Goal: Task Accomplishment & Management: Use online tool/utility

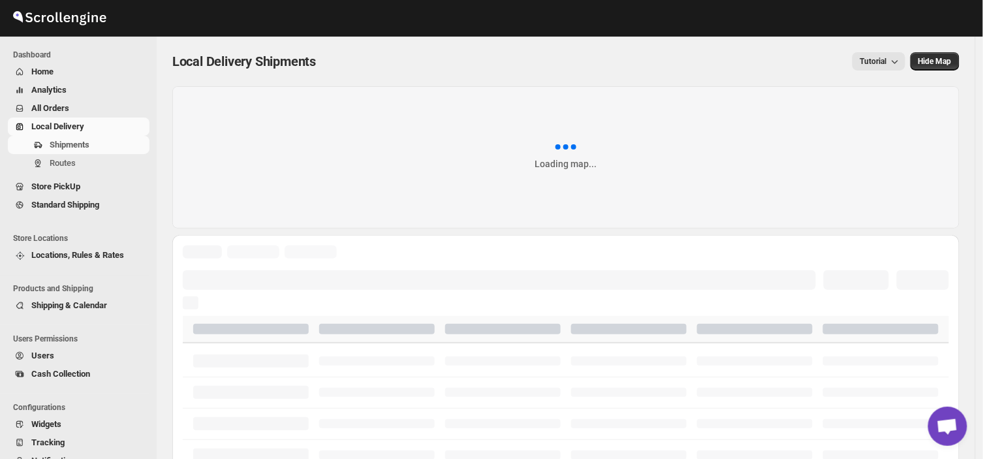
drag, startPoint x: 0, startPoint y: 0, endPoint x: 313, endPoint y: 291, distance: 427.8
click at [313, 291] on div "Skip to content Dashboard Home Analytics All Orders Local Delivery Shipments Ro…" at bounding box center [491, 429] width 983 height 858
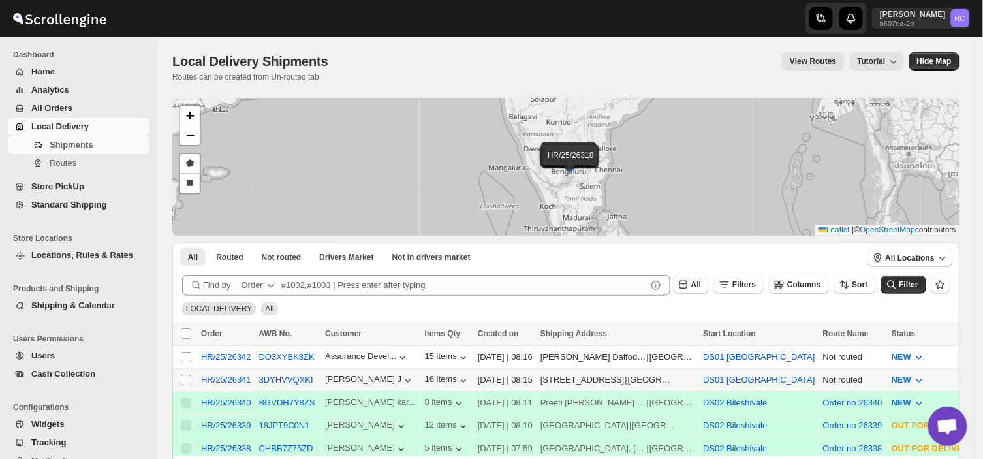
click at [183, 383] on input "Select shipment" at bounding box center [186, 380] width 10 height 10
checkbox input "true"
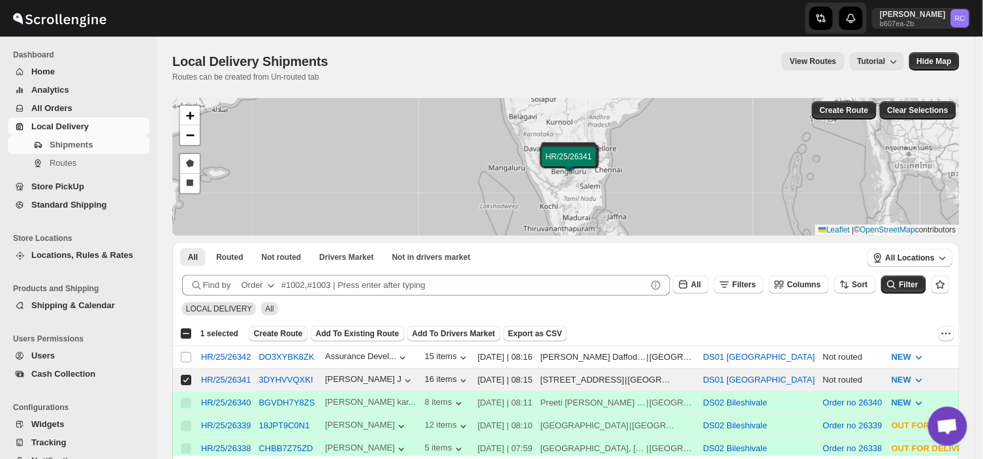
click at [261, 337] on span "Create Route" at bounding box center [278, 333] width 49 height 10
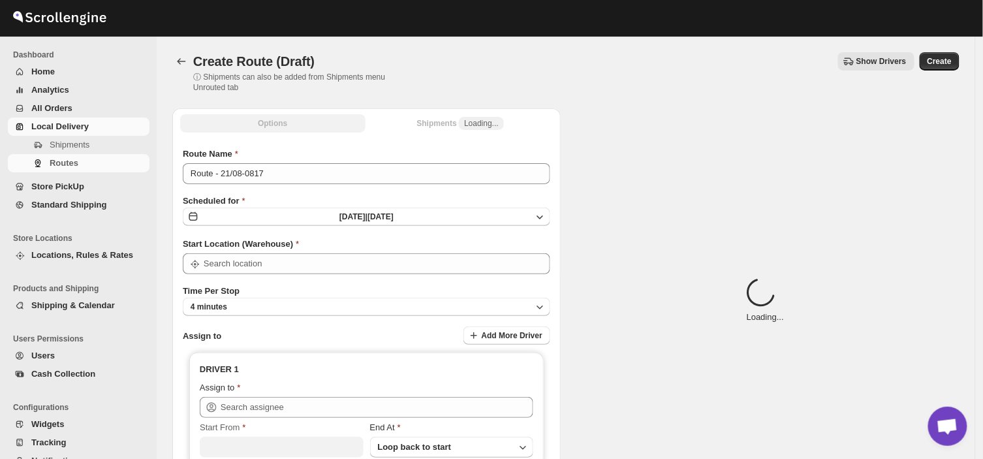
type input "DS01 [GEOGRAPHIC_DATA]"
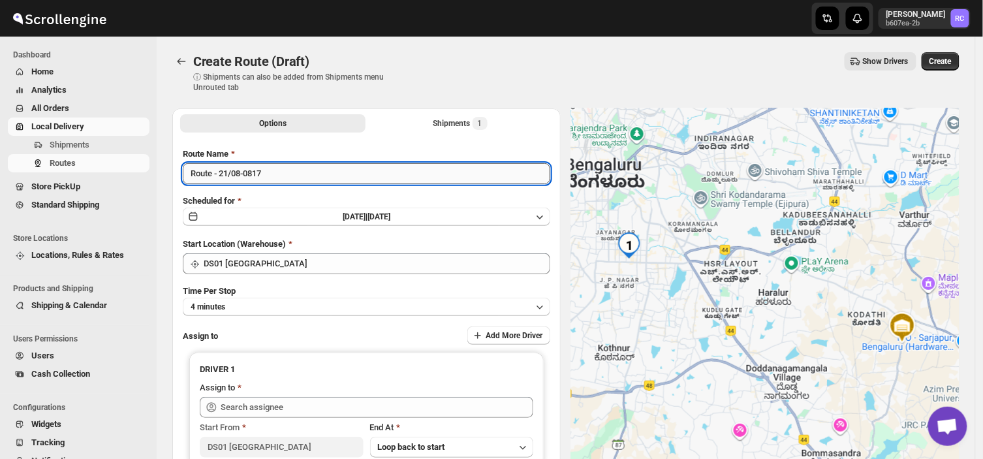
click at [271, 168] on input "Route - 21/08-0817" at bounding box center [367, 173] width 368 height 21
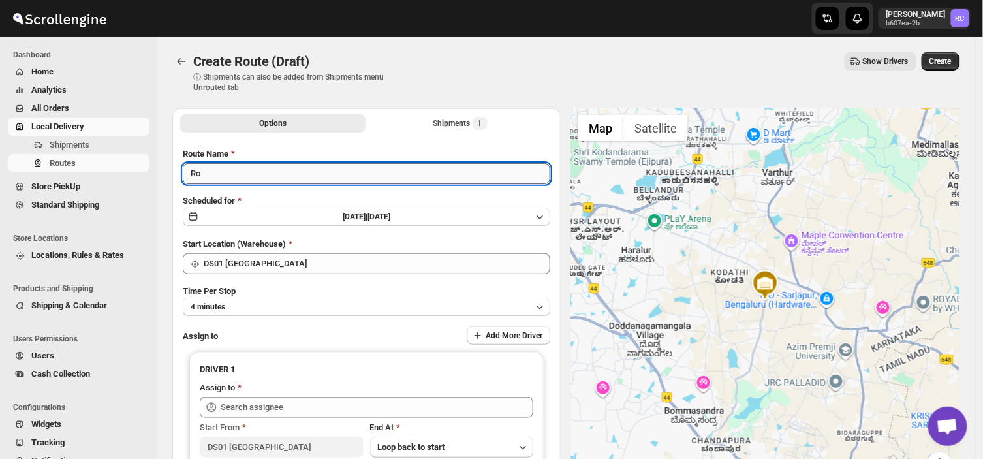
type input "R"
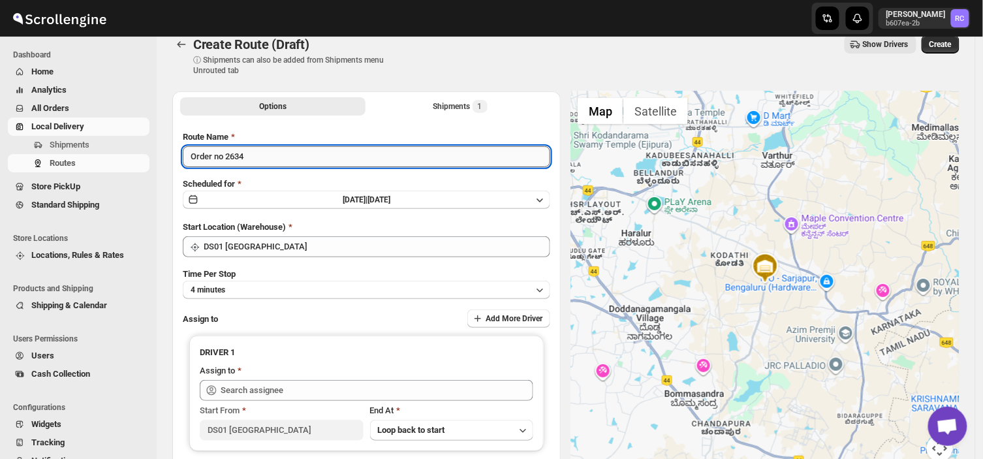
scroll to position [44, 0]
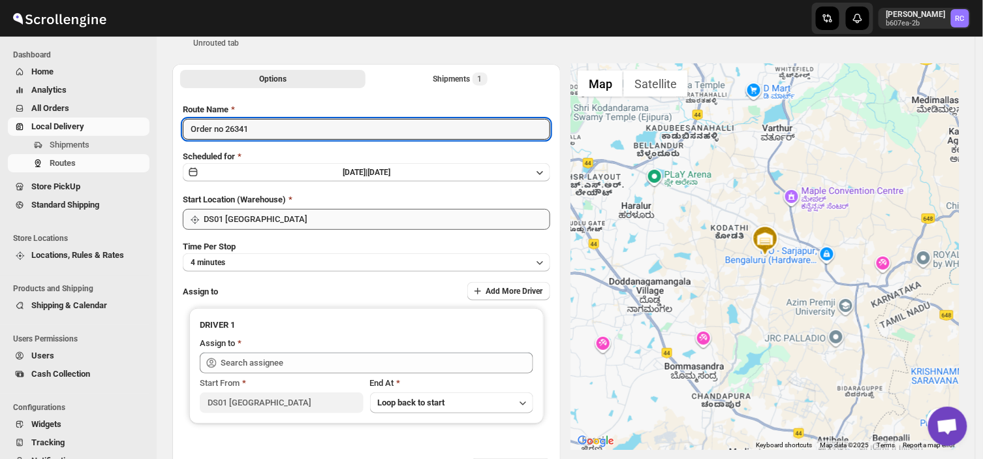
type input "Order no 26341"
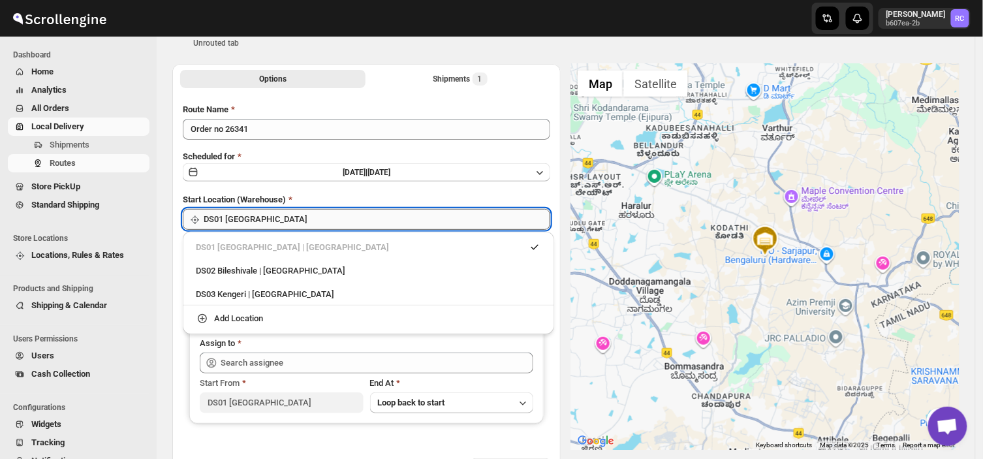
click at [261, 218] on input "DS01 [GEOGRAPHIC_DATA]" at bounding box center [377, 219] width 347 height 21
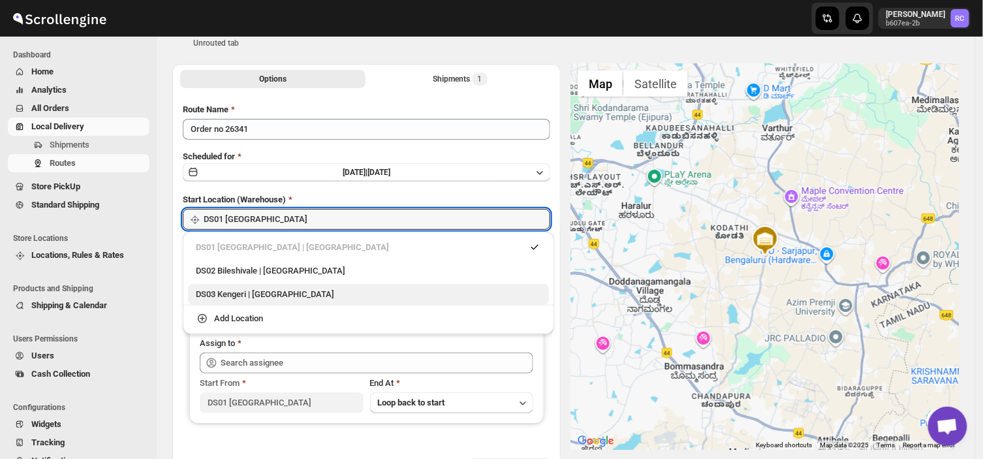
click at [239, 291] on div "DS03 Kengeri | [GEOGRAPHIC_DATA]" at bounding box center [368, 294] width 345 height 13
type input "DS03 Kengeri"
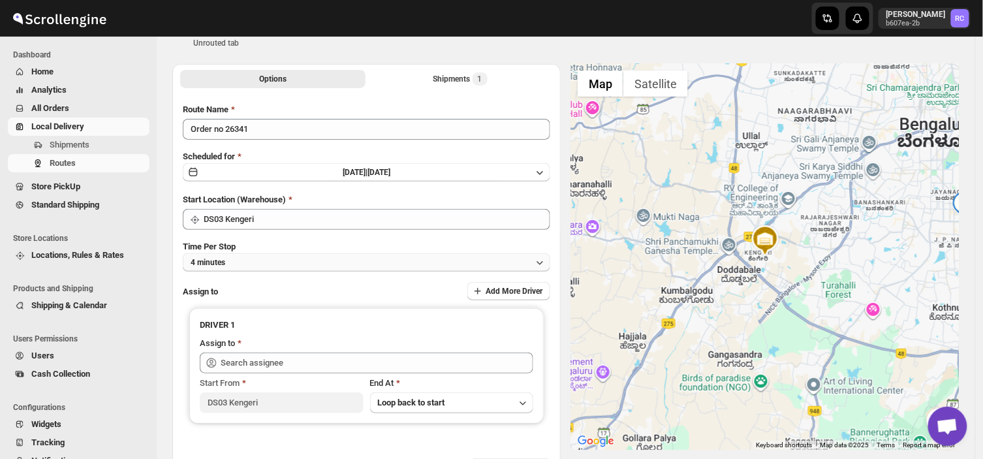
click at [257, 260] on button "4 minutes" at bounding box center [367, 262] width 368 height 18
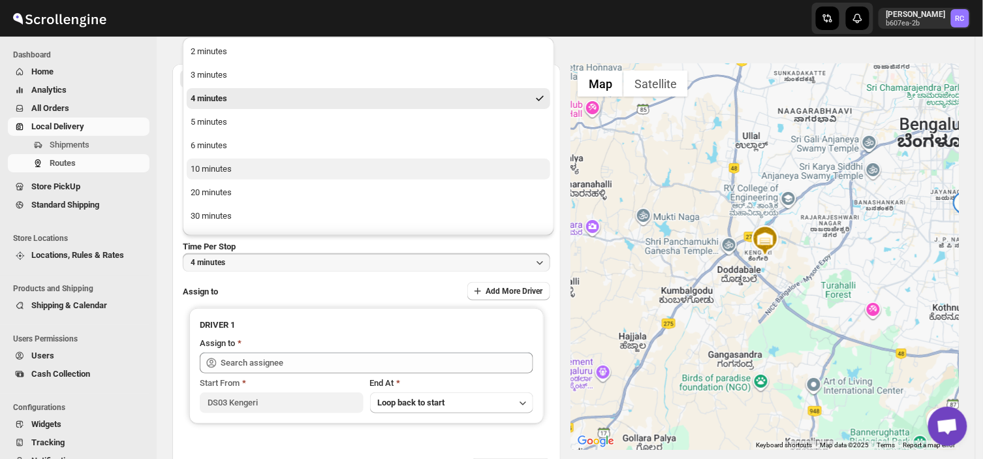
click at [223, 168] on div "10 minutes" at bounding box center [211, 169] width 41 height 13
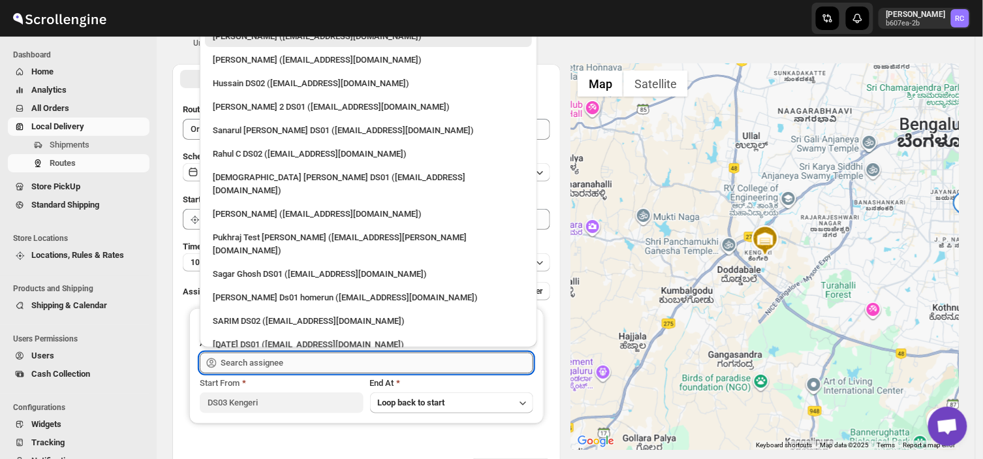
click at [291, 358] on input "text" at bounding box center [377, 363] width 313 height 21
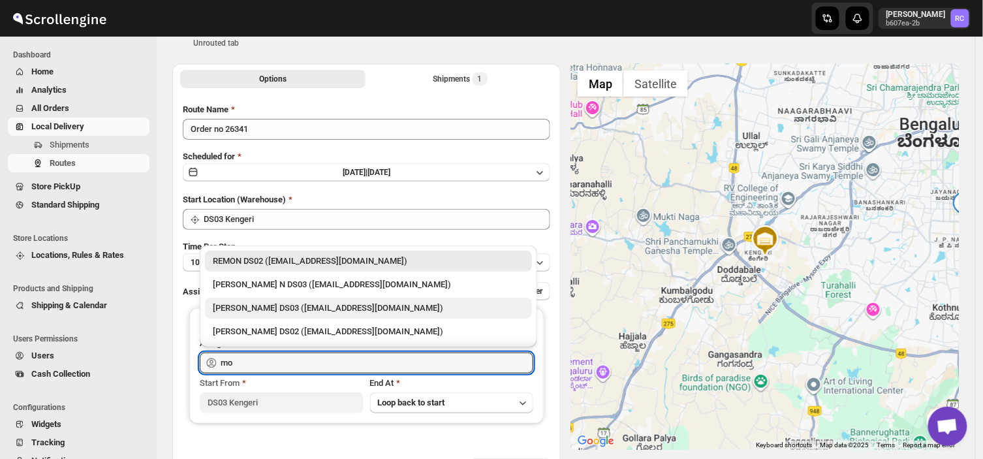
click at [308, 308] on div "[PERSON_NAME] DS03 ([EMAIL_ADDRESS][DOMAIN_NAME])" at bounding box center [368, 308] width 311 height 13
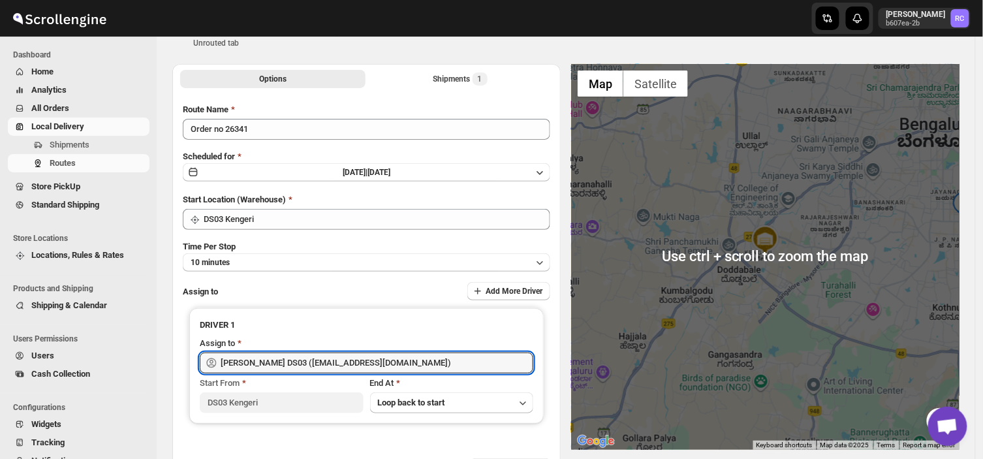
scroll to position [0, 0]
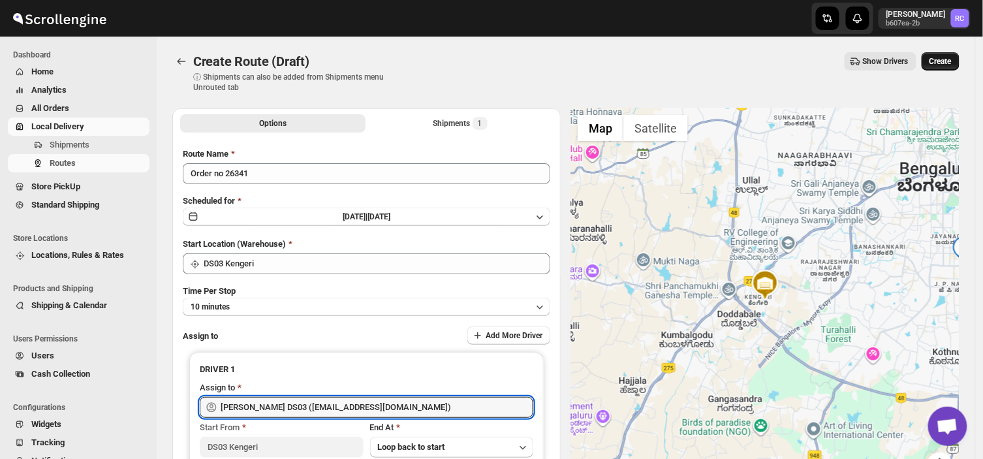
type input "[PERSON_NAME] DS03 ([EMAIL_ADDRESS][DOMAIN_NAME])"
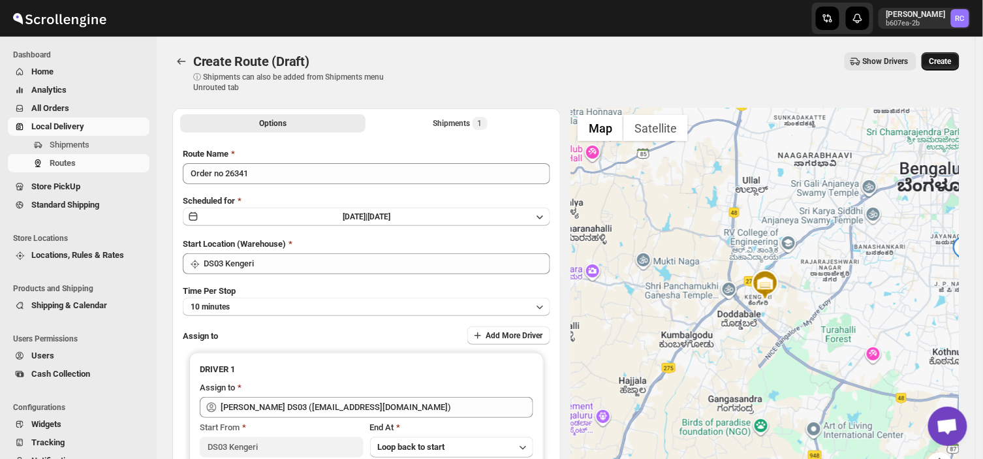
click at [942, 57] on span "Create" at bounding box center [941, 61] width 22 height 10
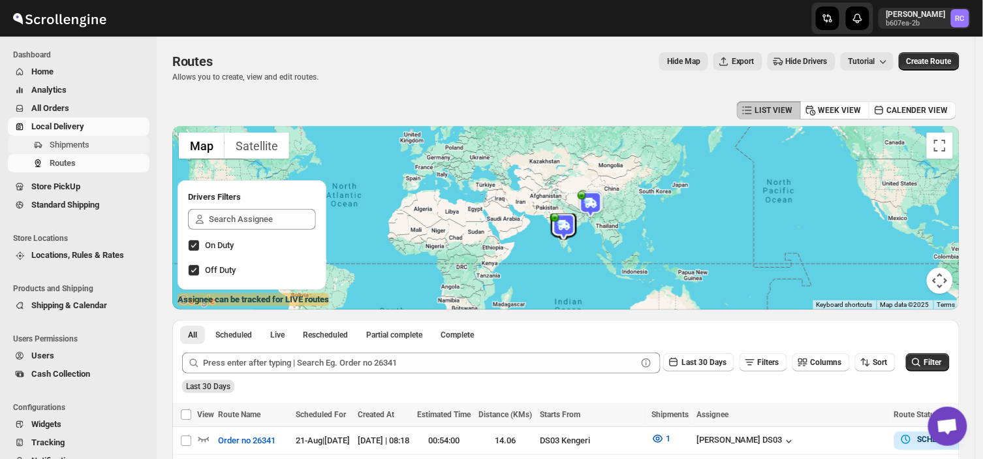
click at [106, 141] on span "Shipments" at bounding box center [98, 144] width 97 height 13
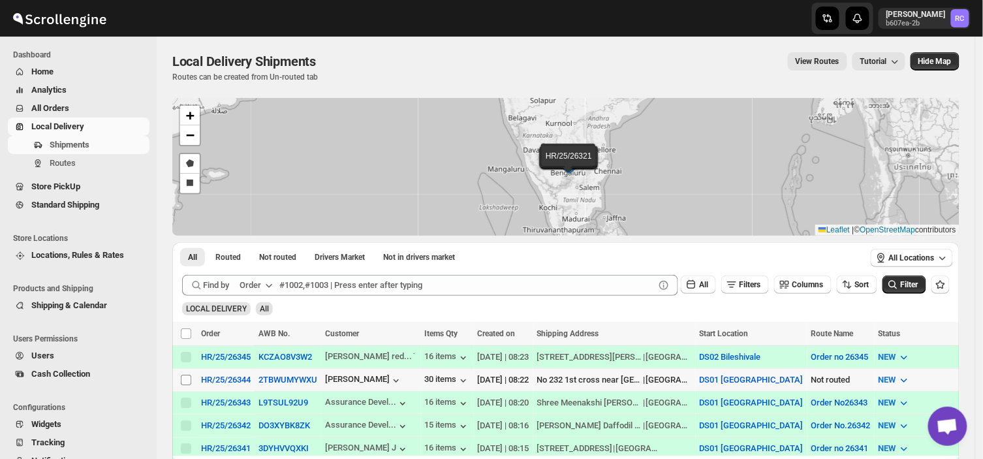
click at [185, 383] on input "Select shipment" at bounding box center [186, 380] width 10 height 10
checkbox input "true"
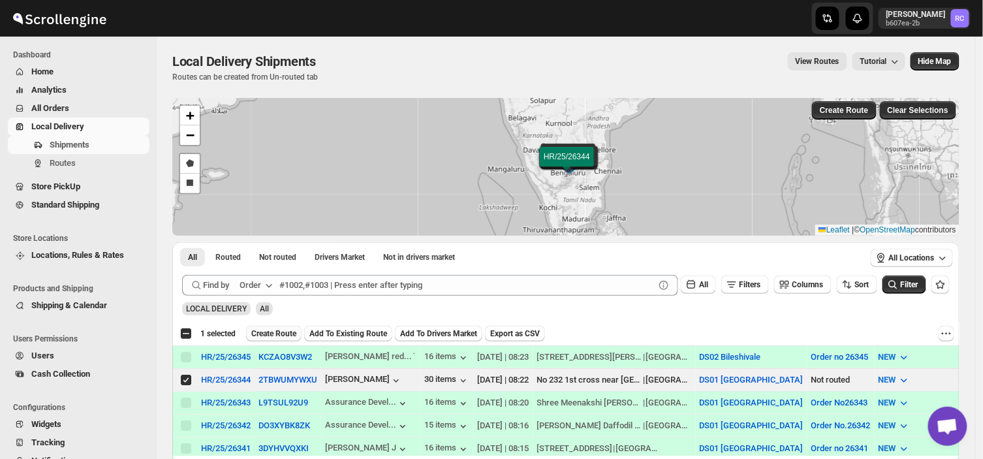
click at [277, 335] on span "Create Route" at bounding box center [273, 333] width 45 height 10
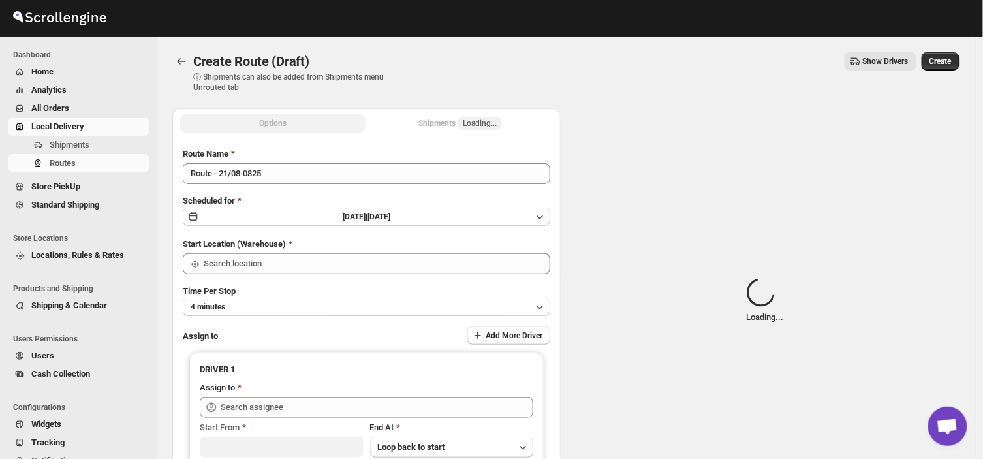
type input "DS01 [GEOGRAPHIC_DATA]"
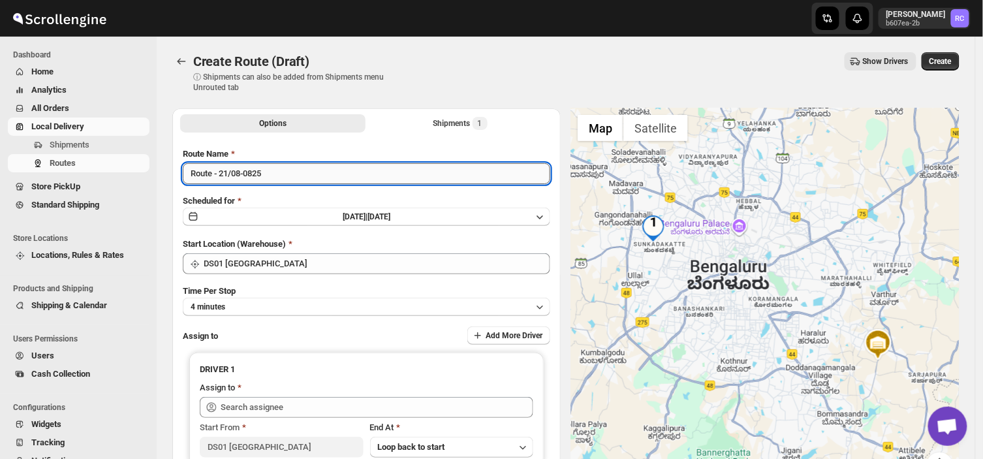
click at [268, 176] on input "Route - 21/08-0825" at bounding box center [367, 173] width 368 height 21
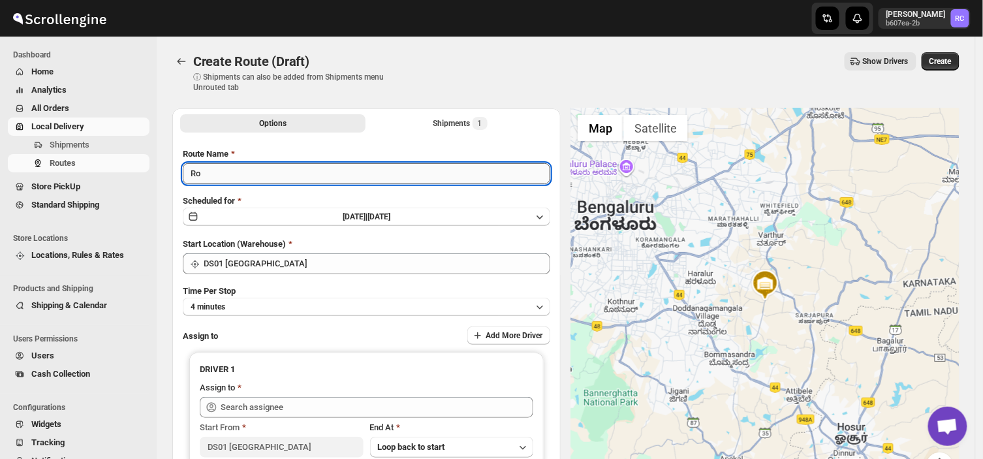
type input "R"
type input "Order no 26344"
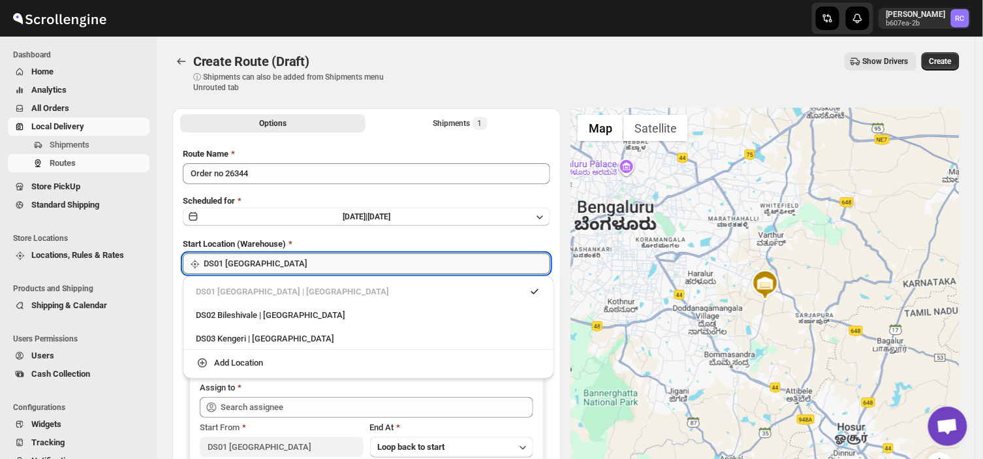
click at [281, 256] on input "DS01 [GEOGRAPHIC_DATA]" at bounding box center [377, 263] width 347 height 21
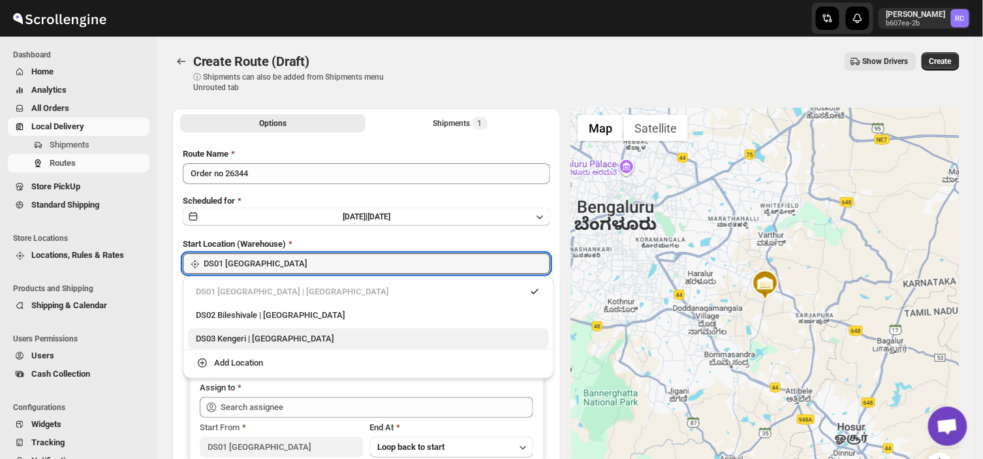
click at [218, 336] on div "DS03 Kengeri | [GEOGRAPHIC_DATA]" at bounding box center [368, 338] width 345 height 13
type input "DS03 Kengeri"
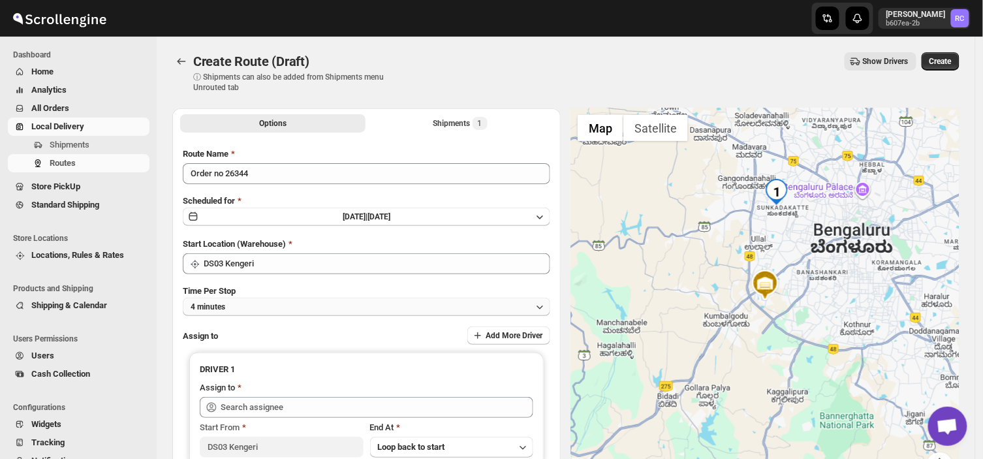
click at [240, 305] on button "4 minutes" at bounding box center [367, 307] width 368 height 18
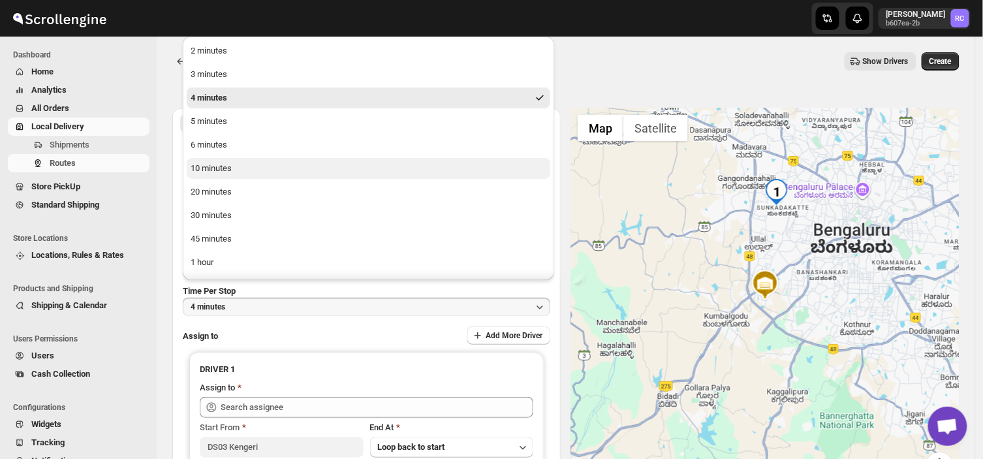
click at [212, 164] on div "10 minutes" at bounding box center [211, 168] width 41 height 13
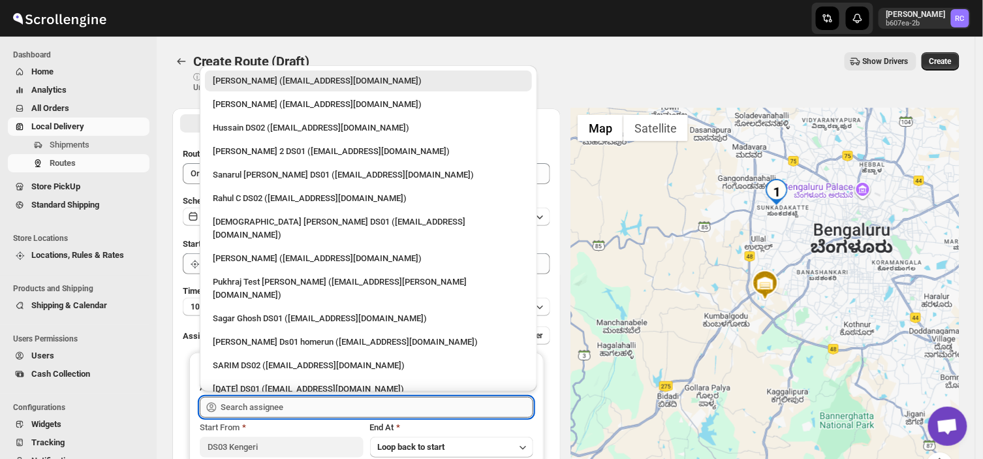
click at [323, 402] on input "text" at bounding box center [377, 407] width 313 height 21
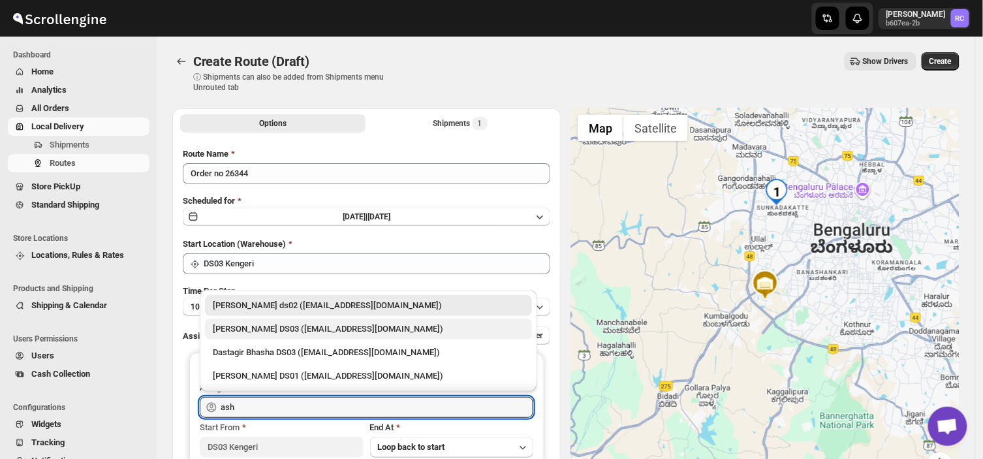
click at [252, 326] on div "[PERSON_NAME] DS03 ([EMAIL_ADDRESS][DOMAIN_NAME])" at bounding box center [368, 329] width 311 height 13
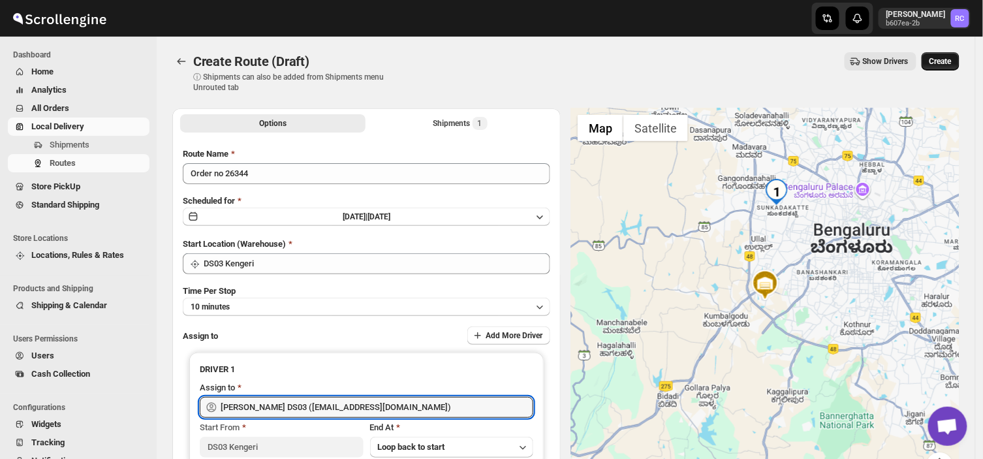
type input "[PERSON_NAME] DS03 ([EMAIL_ADDRESS][DOMAIN_NAME])"
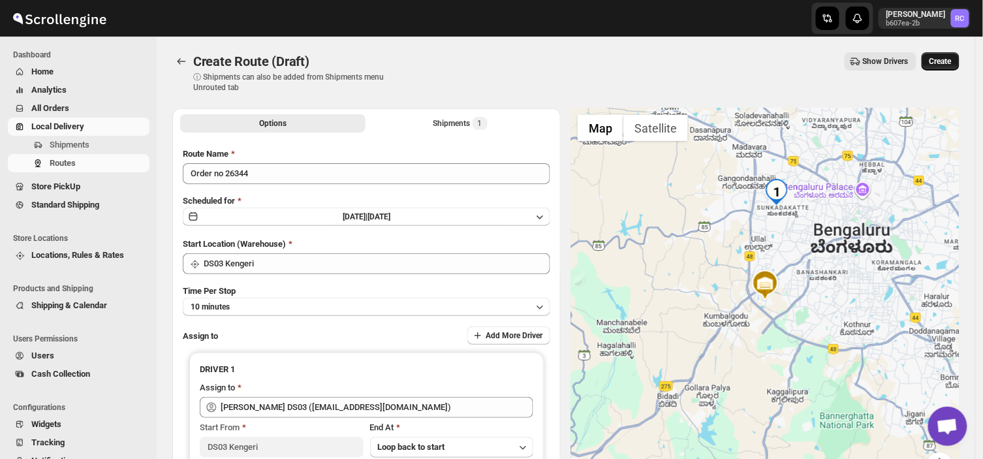
click at [945, 54] on button "Create" at bounding box center [941, 61] width 38 height 18
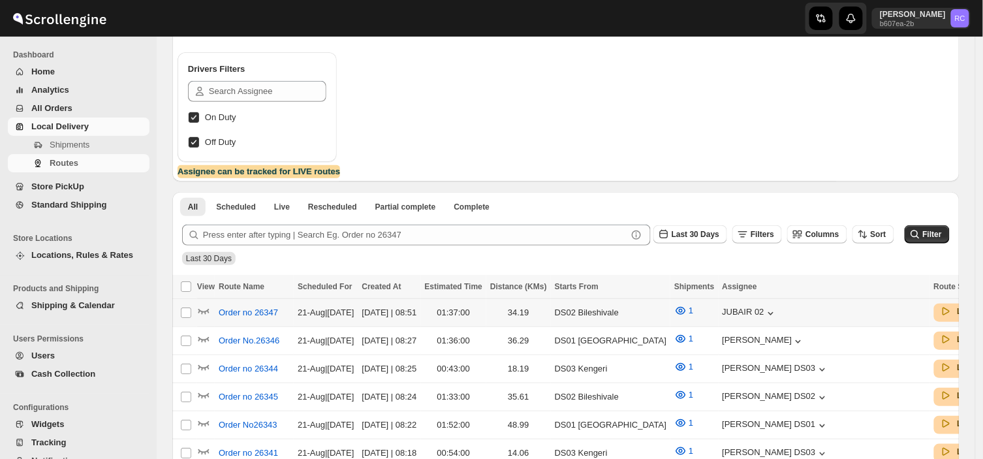
scroll to position [129, 0]
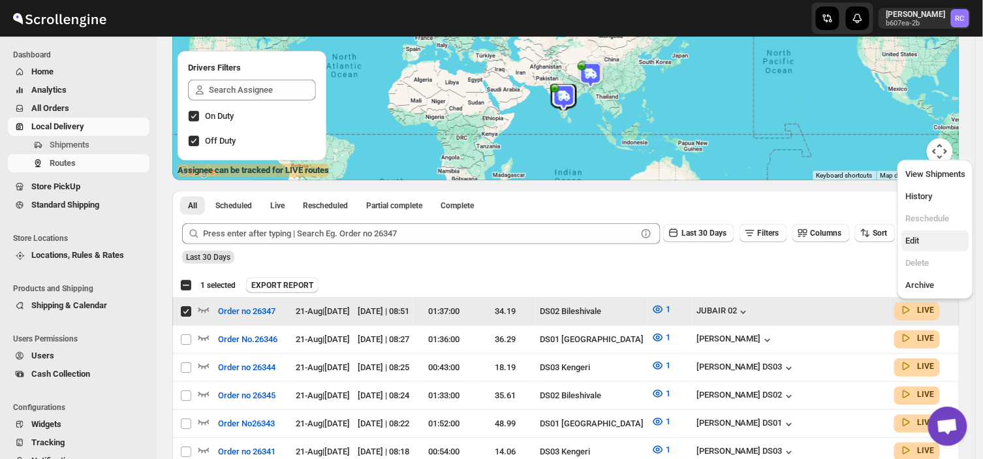
click at [914, 242] on span "Edit" at bounding box center [913, 241] width 14 height 10
checkbox input "false"
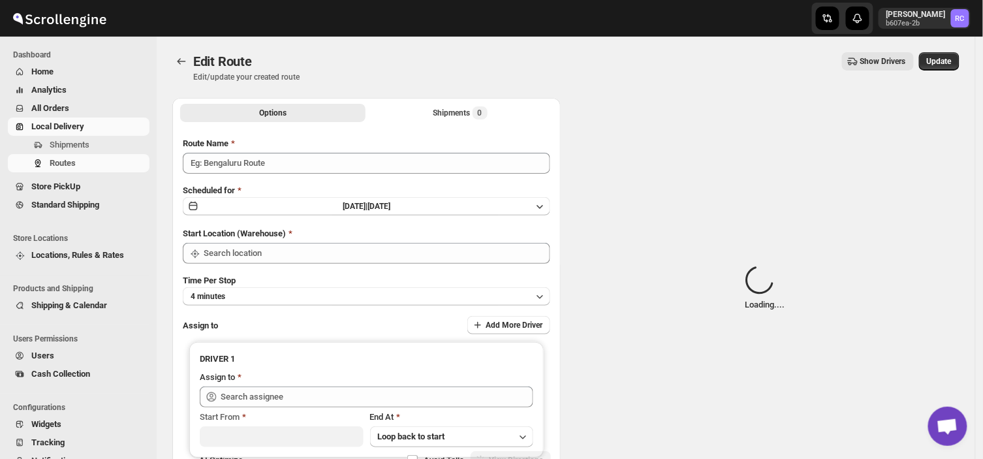
type input "Order no 26347"
type input "DS02 Bileshivale"
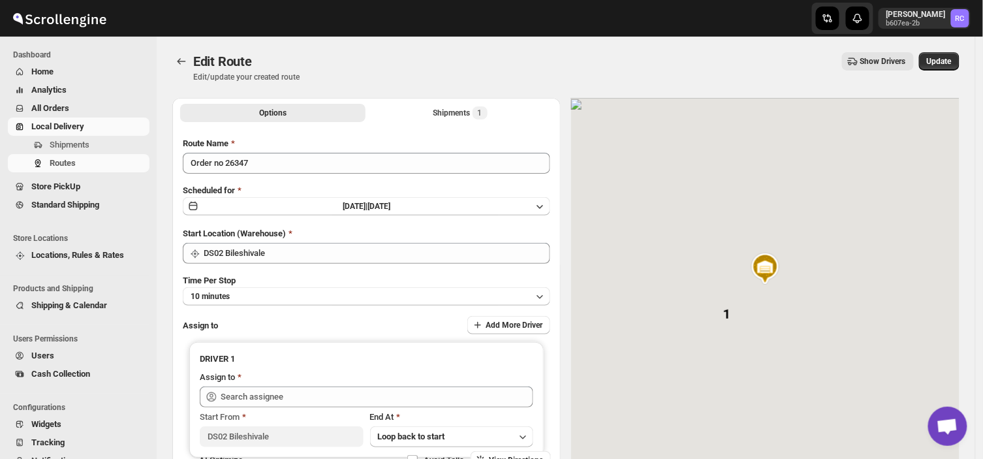
type input "JUBAIR 02 ([EMAIL_ADDRESS][DOMAIN_NAME])"
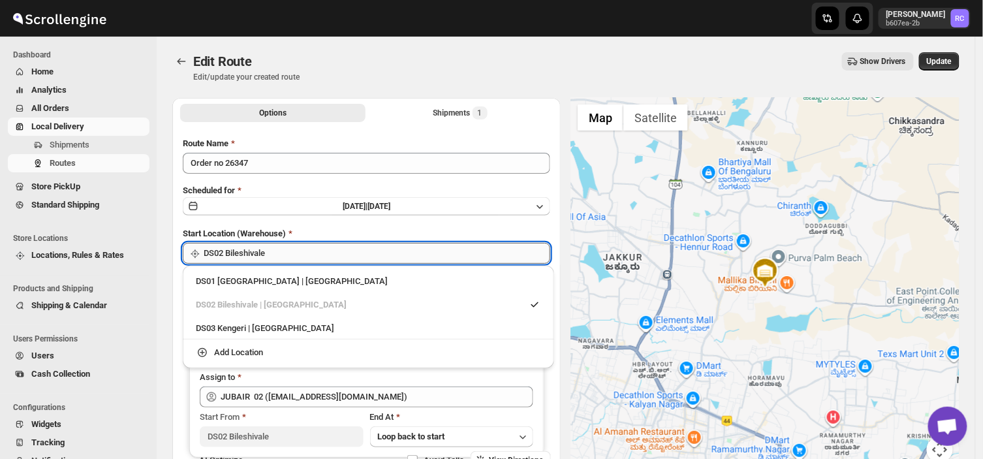
click at [282, 251] on input "DS02 Bileshivale" at bounding box center [377, 253] width 347 height 21
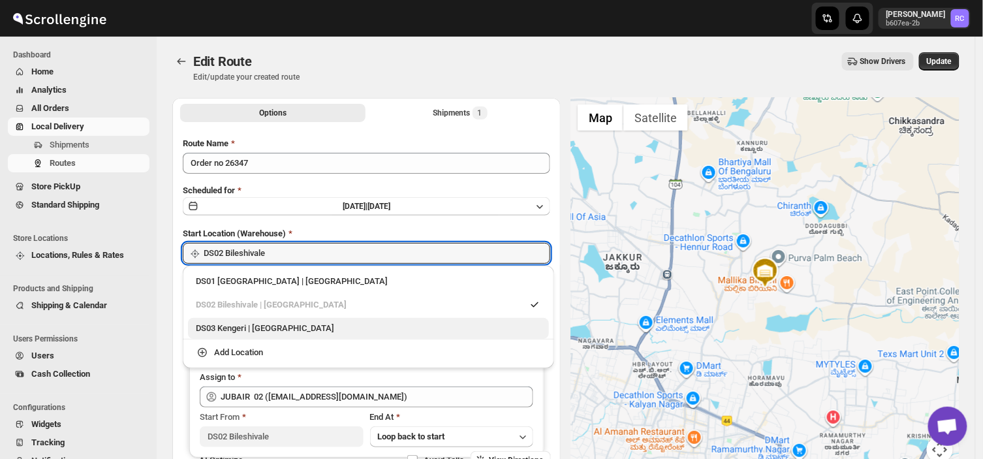
click at [264, 326] on div "DS03 Kengeri | [GEOGRAPHIC_DATA]" at bounding box center [368, 328] width 345 height 13
type input "DS03 Kengeri"
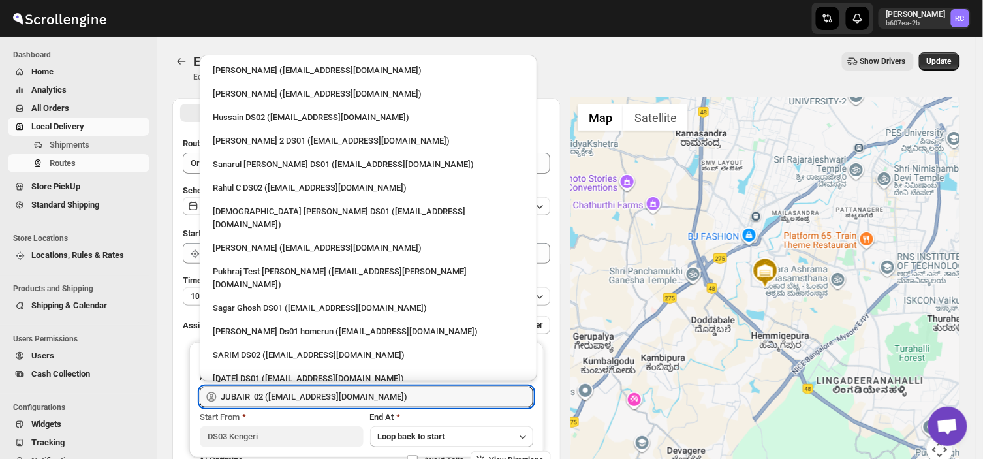
drag, startPoint x: 377, startPoint y: 397, endPoint x: 119, endPoint y: 424, distance: 260.0
click at [119, 424] on div "Skip to content Rahul Chopra b607ea-2b RC Dashboard Home Analytics All Orders L…" at bounding box center [491, 279] width 983 height 558
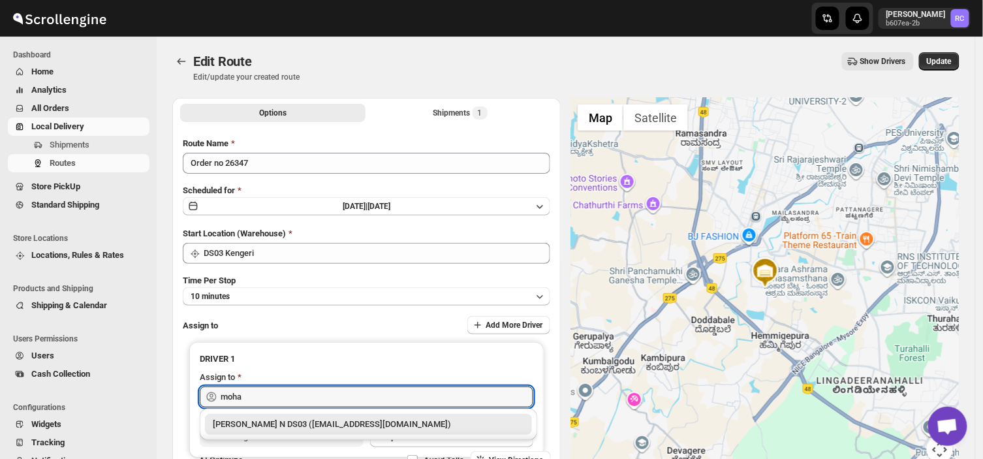
click at [291, 426] on div "[PERSON_NAME] N DS03 ([EMAIL_ADDRESS][DOMAIN_NAME])" at bounding box center [368, 424] width 311 height 13
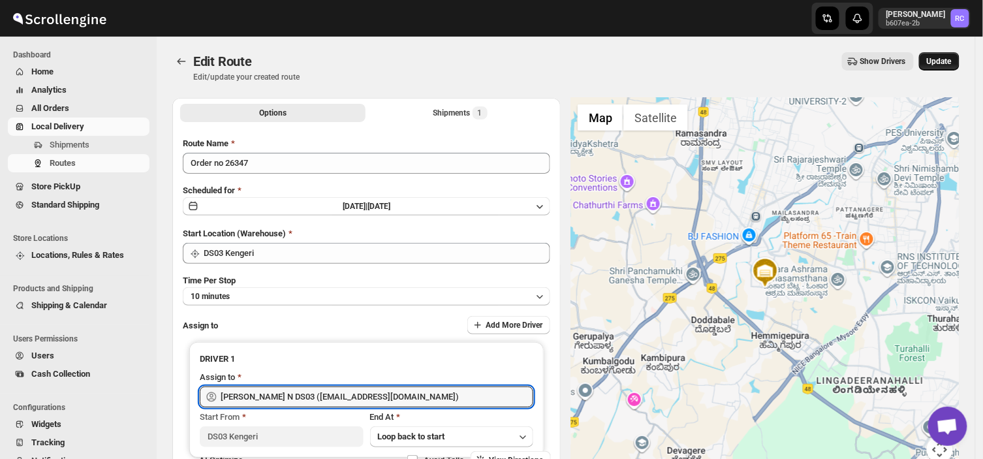
type input "[PERSON_NAME] N DS03 ([EMAIL_ADDRESS][DOMAIN_NAME])"
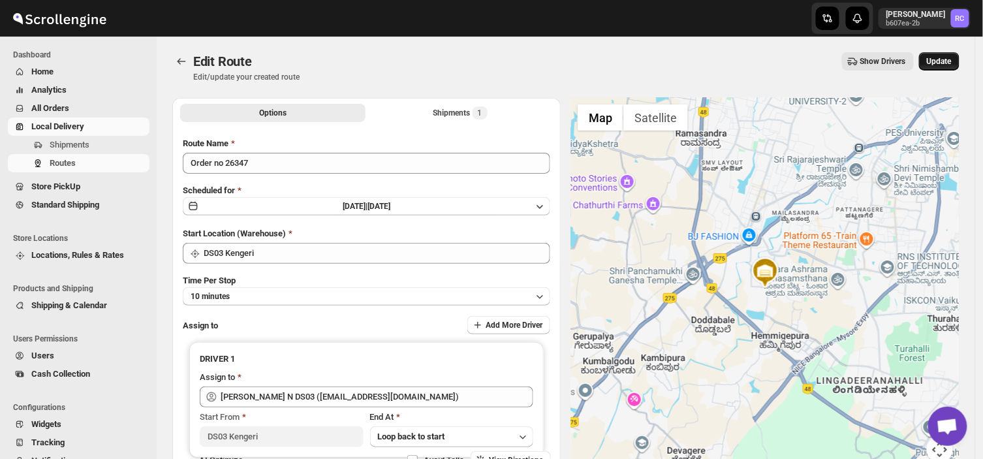
click at [943, 61] on span "Update" at bounding box center [939, 61] width 25 height 10
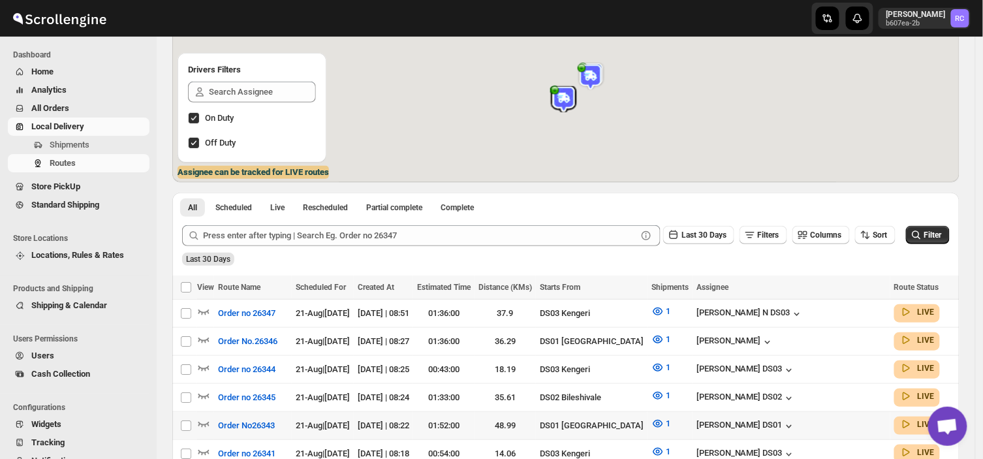
scroll to position [133, 0]
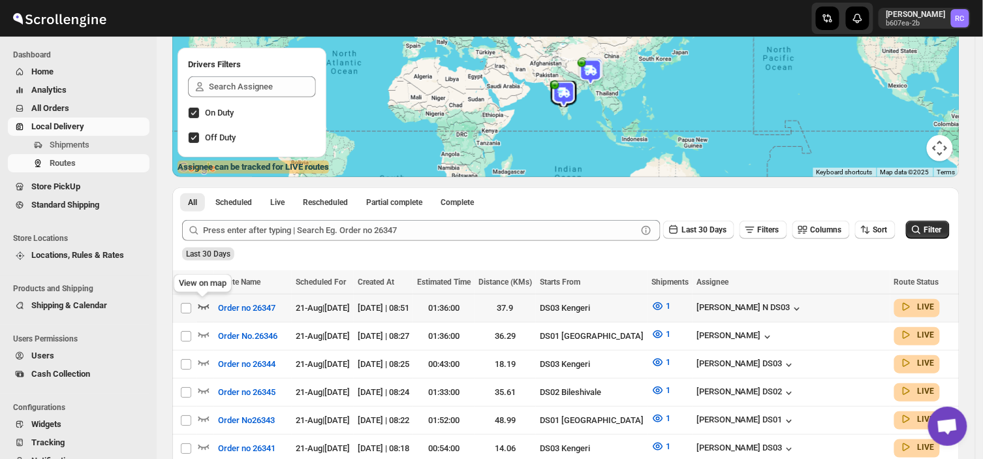
click at [200, 303] on icon "button" at bounding box center [203, 306] width 13 height 13
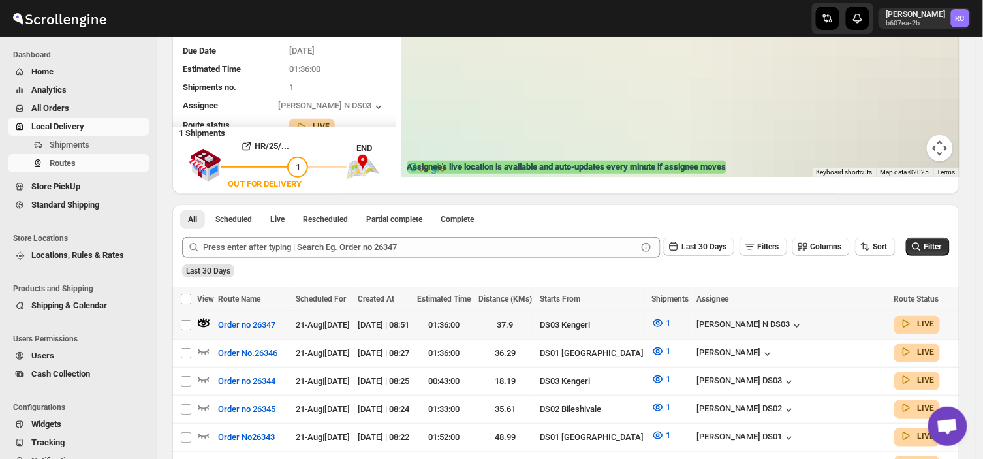
scroll to position [0, 0]
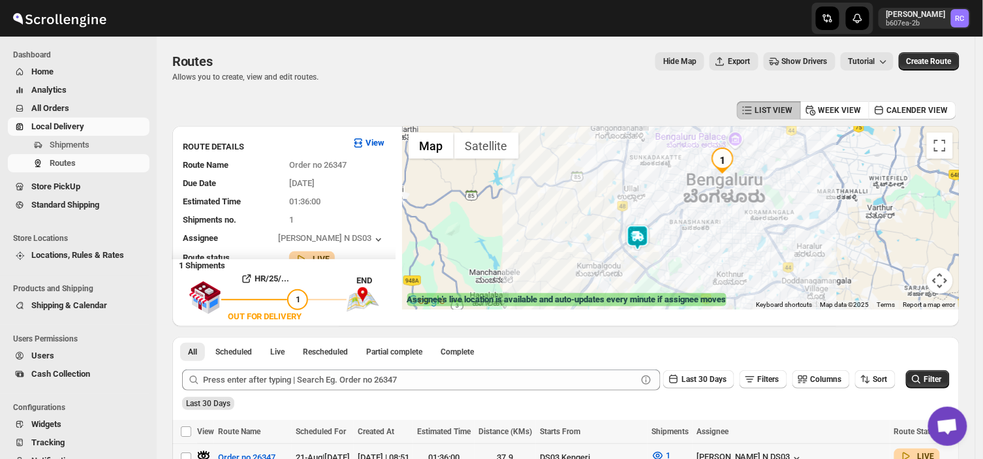
click at [746, 187] on div at bounding box center [681, 217] width 558 height 183
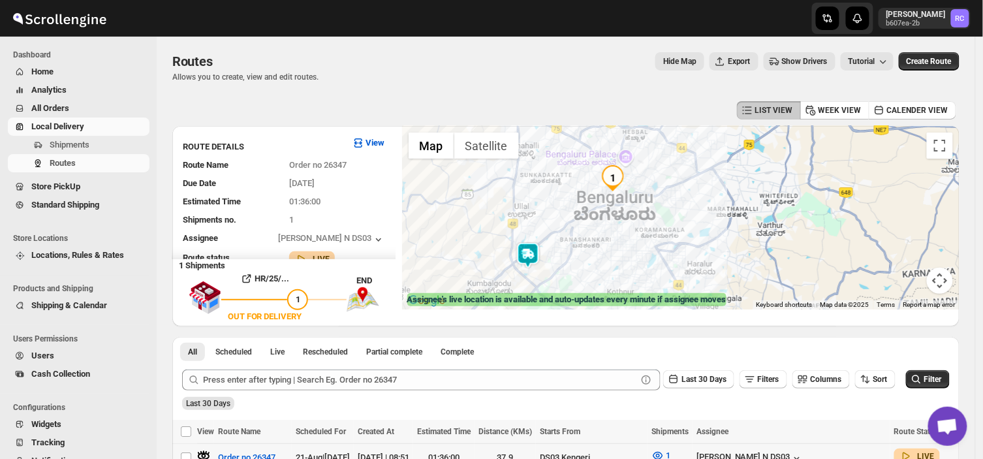
drag, startPoint x: 746, startPoint y: 187, endPoint x: 635, endPoint y: 205, distance: 113.0
click at [635, 205] on div at bounding box center [681, 217] width 558 height 183
click at [89, 145] on span "Shipments" at bounding box center [98, 144] width 97 height 13
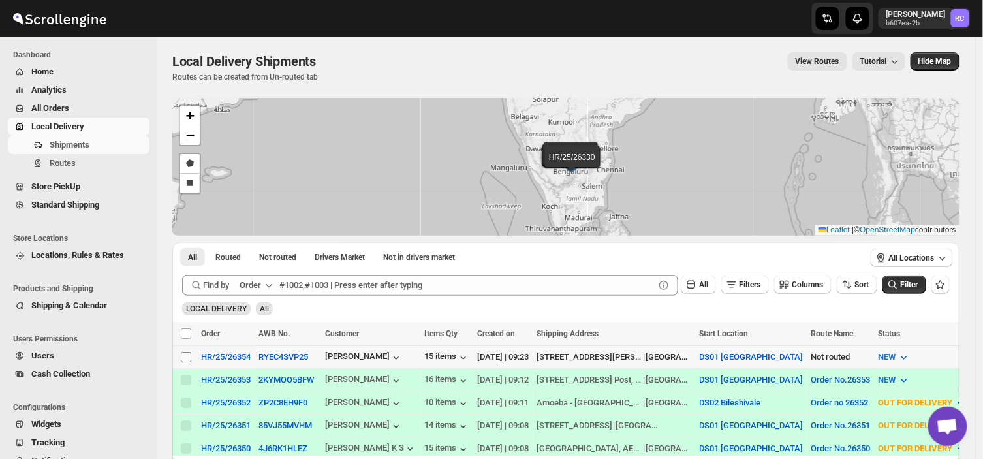
click at [182, 352] on input "Select shipment" at bounding box center [186, 357] width 10 height 10
checkbox input "true"
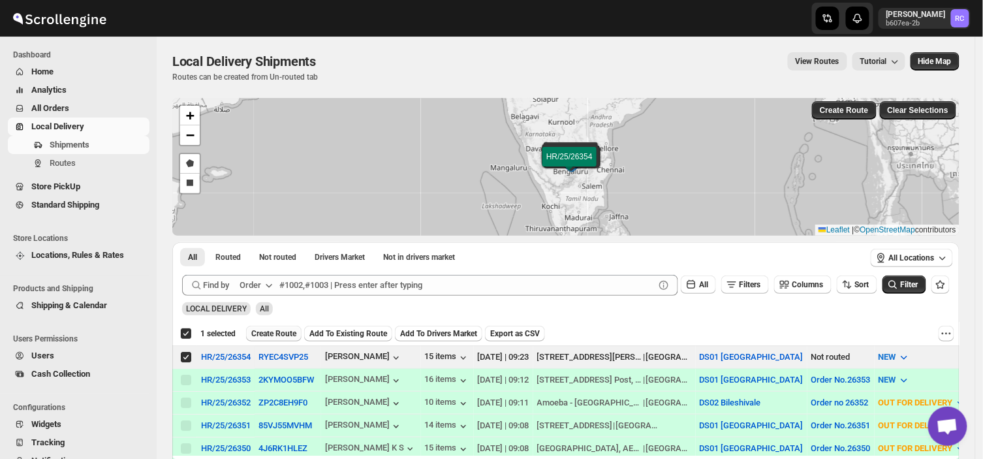
click at [266, 330] on span "Create Route" at bounding box center [273, 333] width 45 height 10
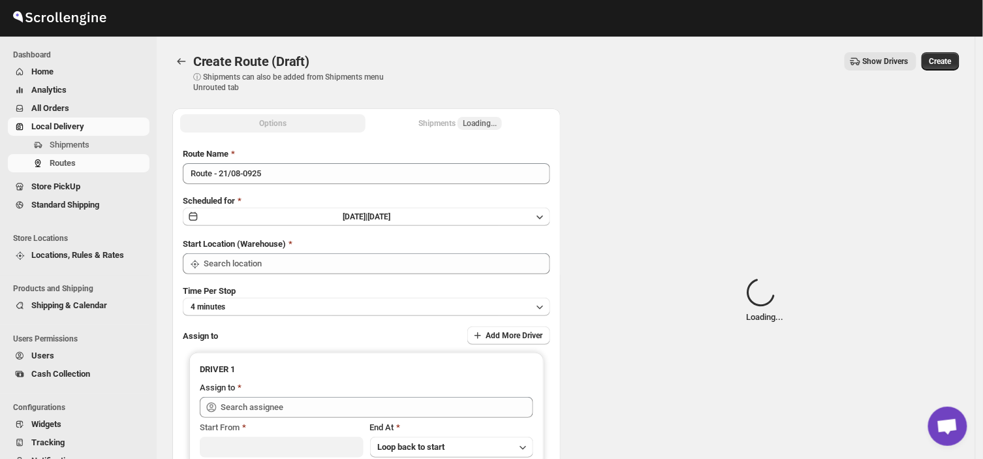
type input "DS01 [GEOGRAPHIC_DATA]"
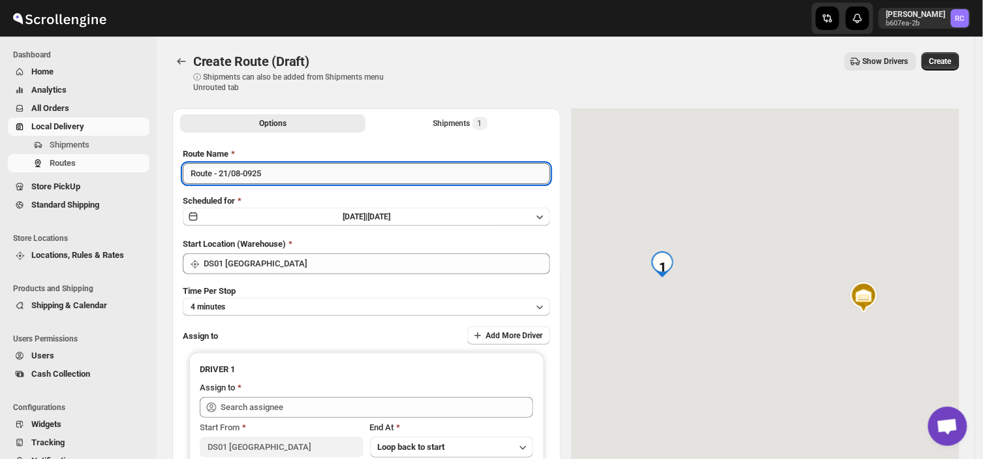
click at [272, 172] on input "Route - 21/08-0925" at bounding box center [367, 173] width 368 height 21
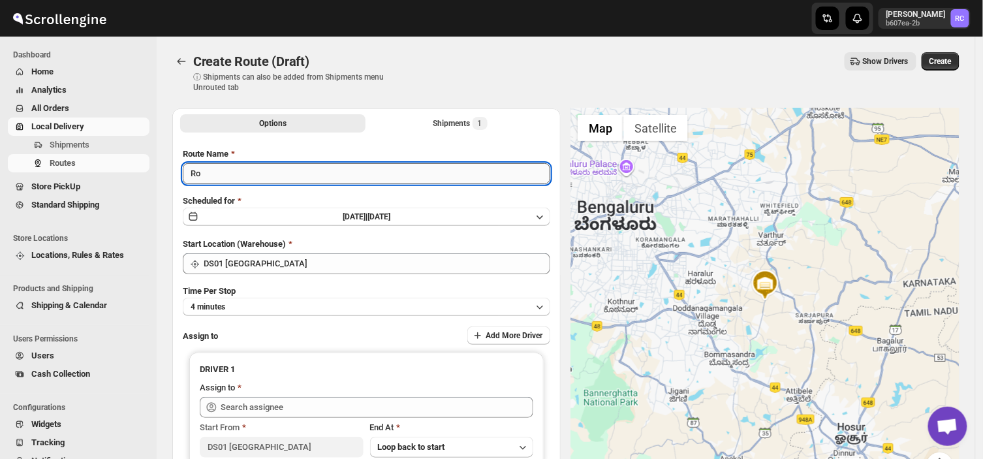
type input "R"
type input "Order no 26354"
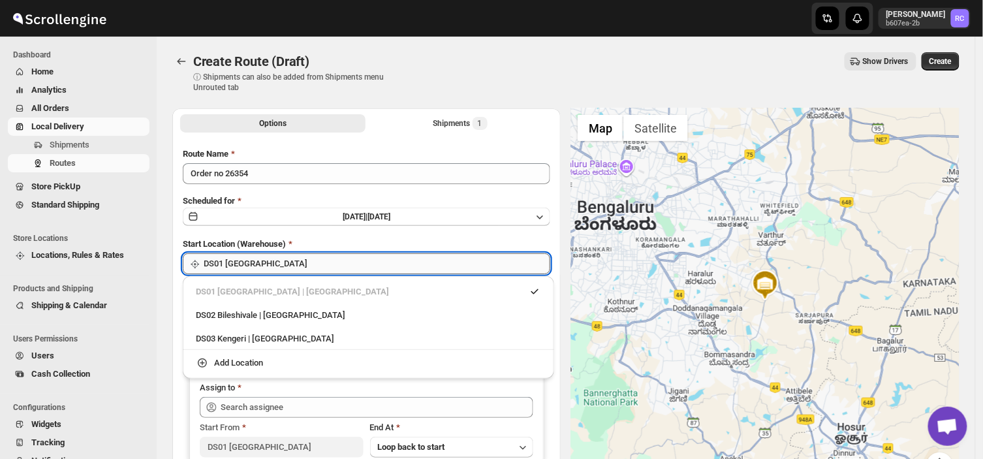
click at [265, 263] on input "DS01 [GEOGRAPHIC_DATA]" at bounding box center [377, 263] width 347 height 21
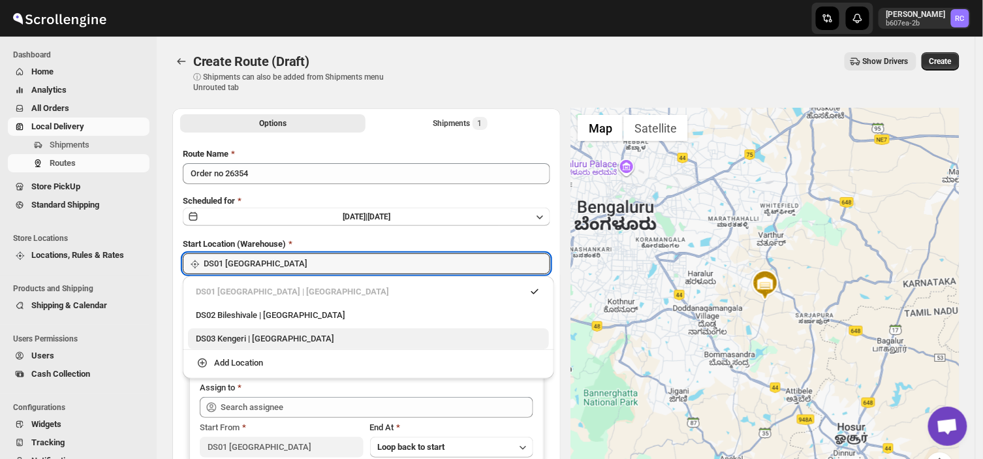
click at [223, 341] on div "DS03 Kengeri | [GEOGRAPHIC_DATA]" at bounding box center [368, 338] width 345 height 13
type input "DS03 Kengeri"
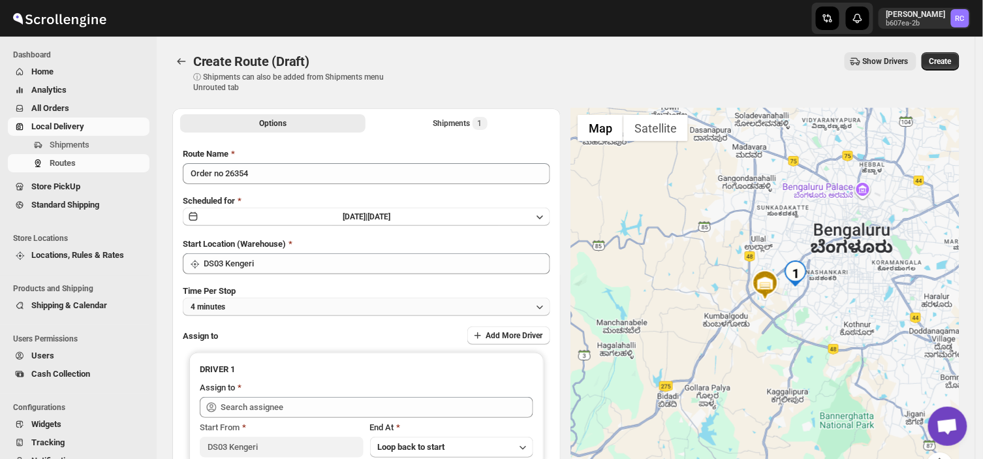
click at [238, 305] on button "4 minutes" at bounding box center [367, 307] width 368 height 18
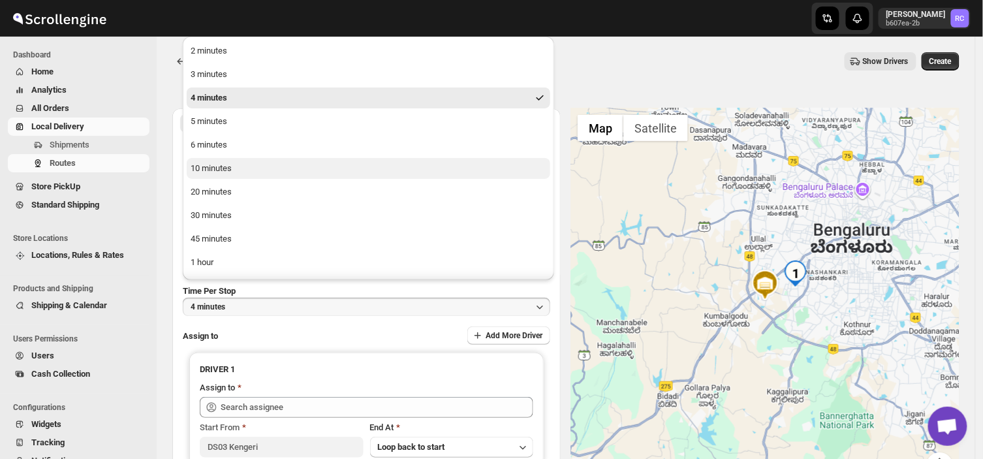
click at [240, 166] on button "10 minutes" at bounding box center [369, 168] width 364 height 21
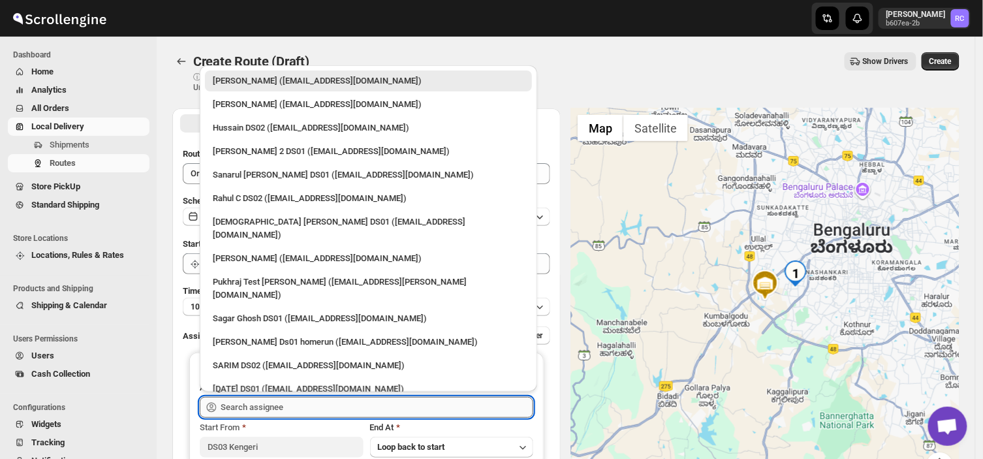
click at [292, 409] on input "text" at bounding box center [377, 407] width 313 height 21
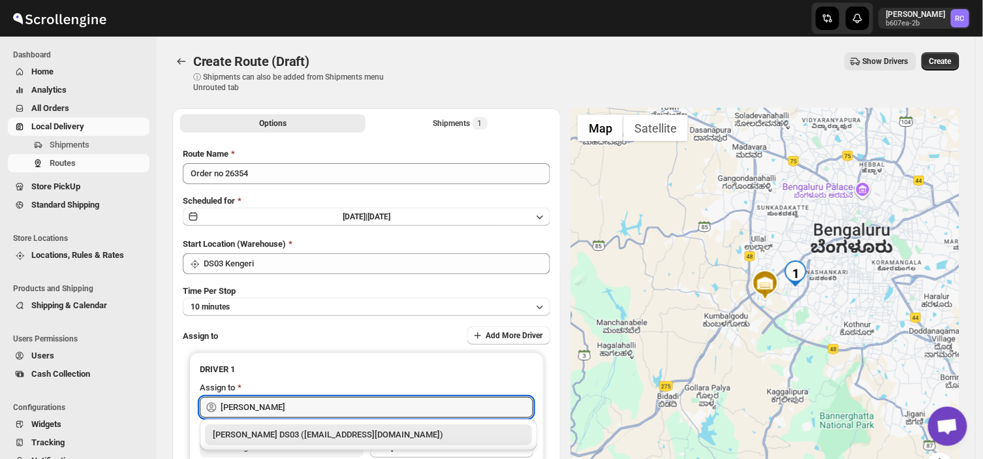
click at [330, 432] on div "[PERSON_NAME] DS03 ([EMAIL_ADDRESS][DOMAIN_NAME])" at bounding box center [368, 434] width 311 height 13
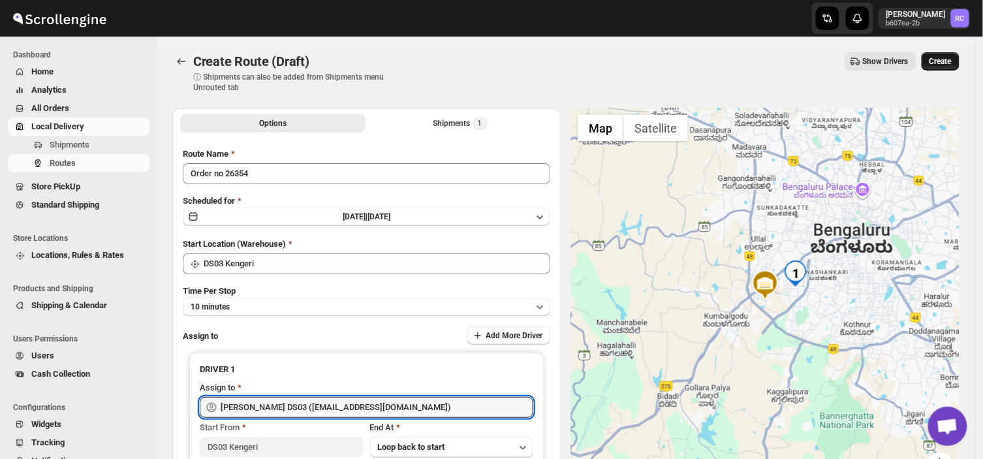
type input "[PERSON_NAME] DS03 ([EMAIL_ADDRESS][DOMAIN_NAME])"
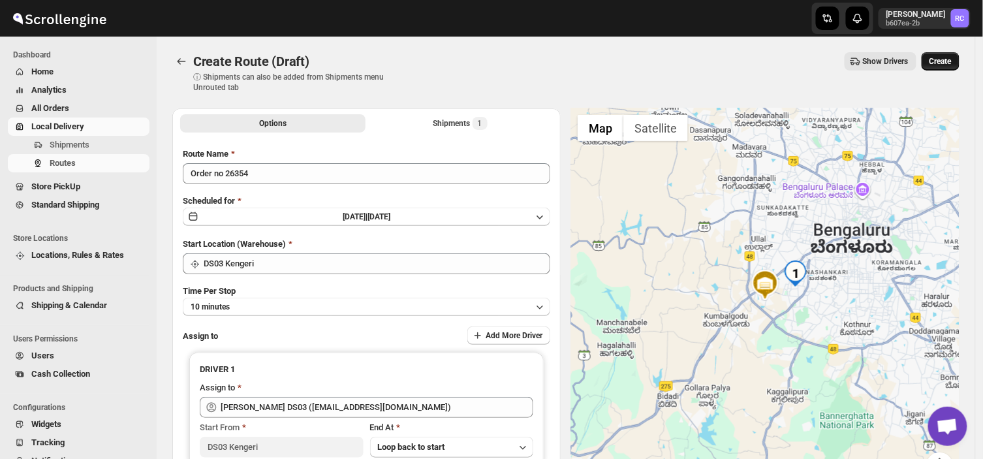
click at [951, 59] on span "Create" at bounding box center [941, 61] width 22 height 10
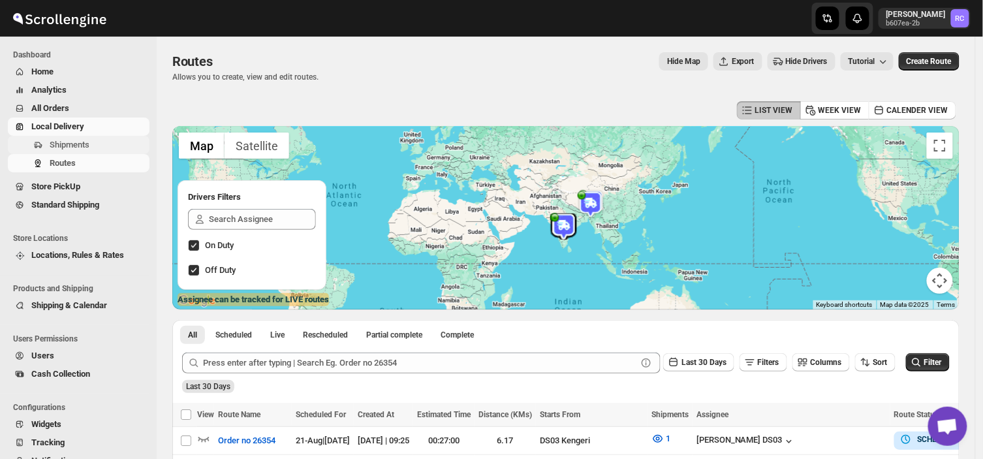
click at [88, 144] on span "Shipments" at bounding box center [70, 145] width 40 height 10
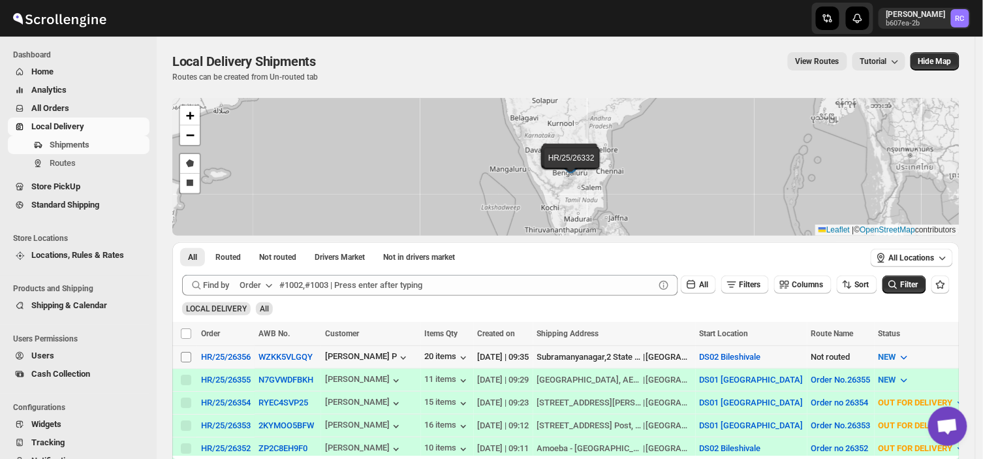
click at [185, 354] on input "Select shipment" at bounding box center [186, 357] width 10 height 10
checkbox input "true"
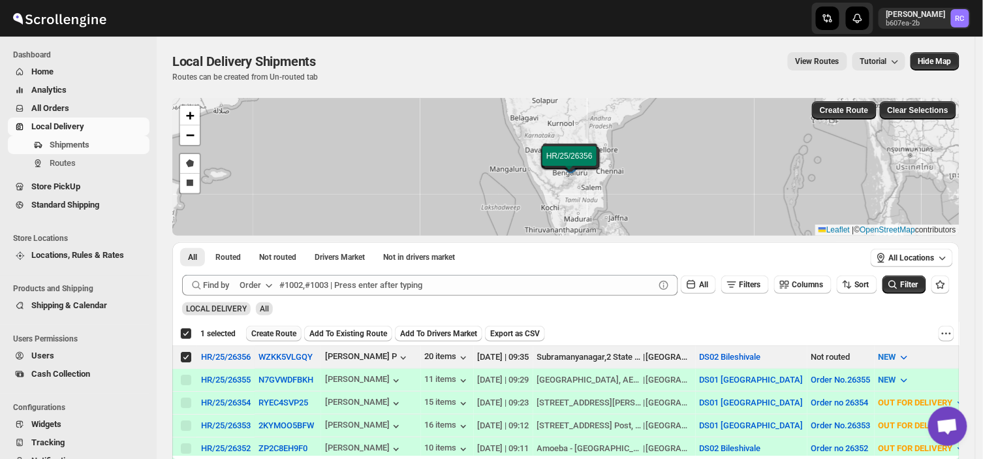
click at [271, 333] on span "Create Route" at bounding box center [273, 333] width 45 height 10
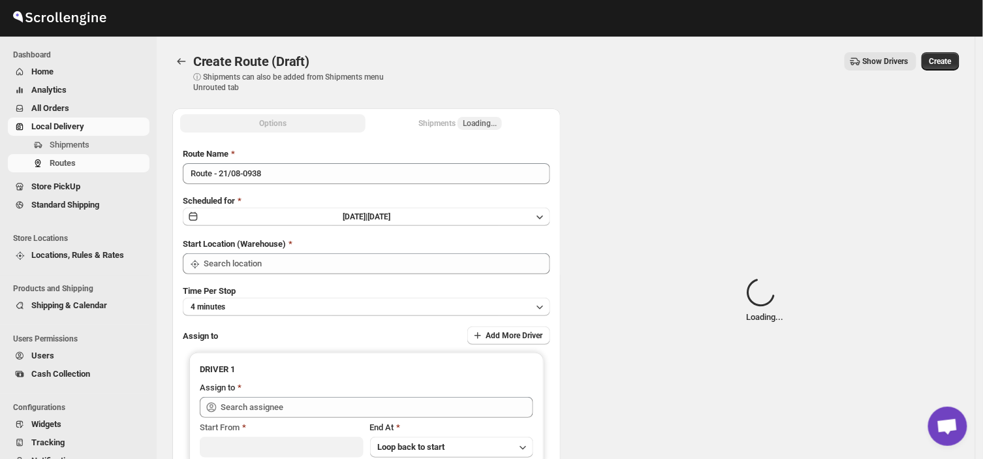
type input "DS02 Bileshivale"
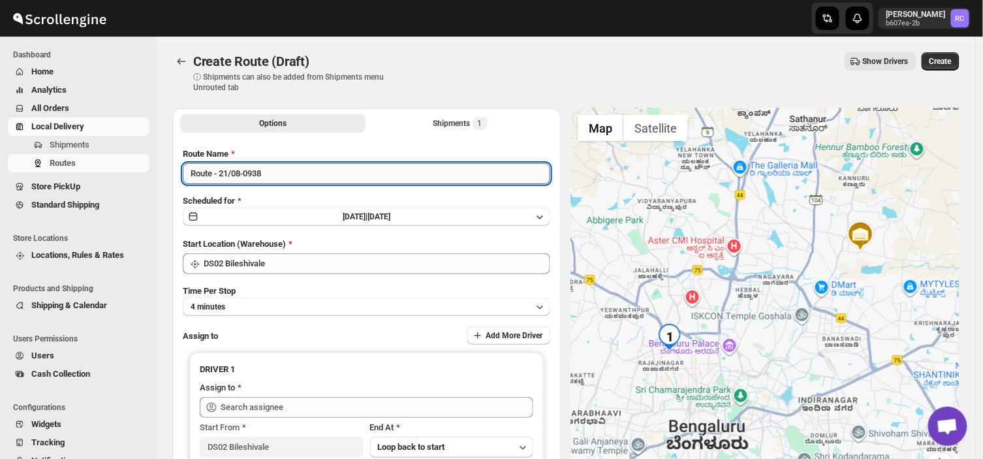
click at [266, 170] on input "Route - 21/08-0938" at bounding box center [367, 173] width 368 height 21
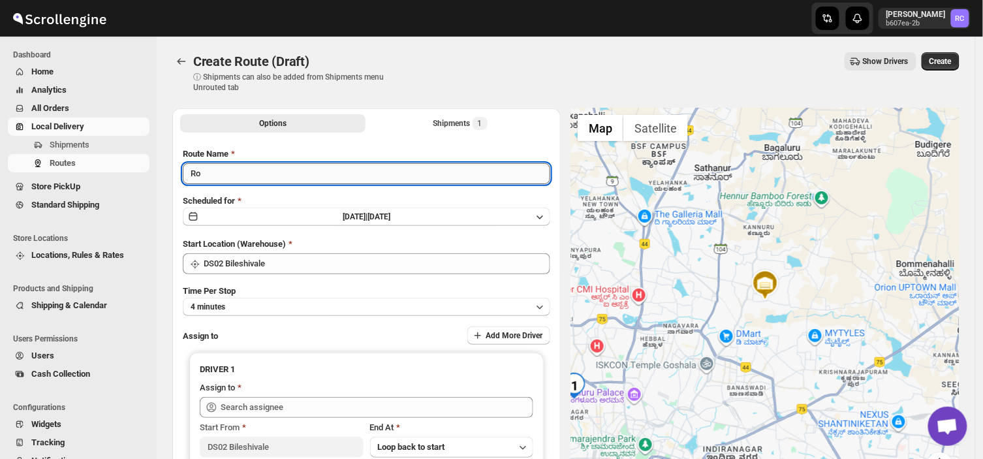
type input "R"
type input "Order no 26356"
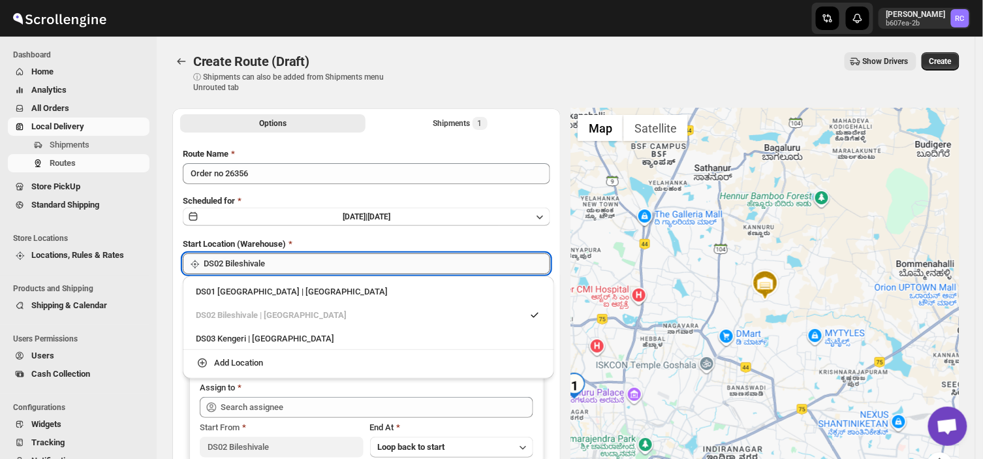
click at [287, 262] on input "DS02 Bileshivale" at bounding box center [377, 263] width 347 height 21
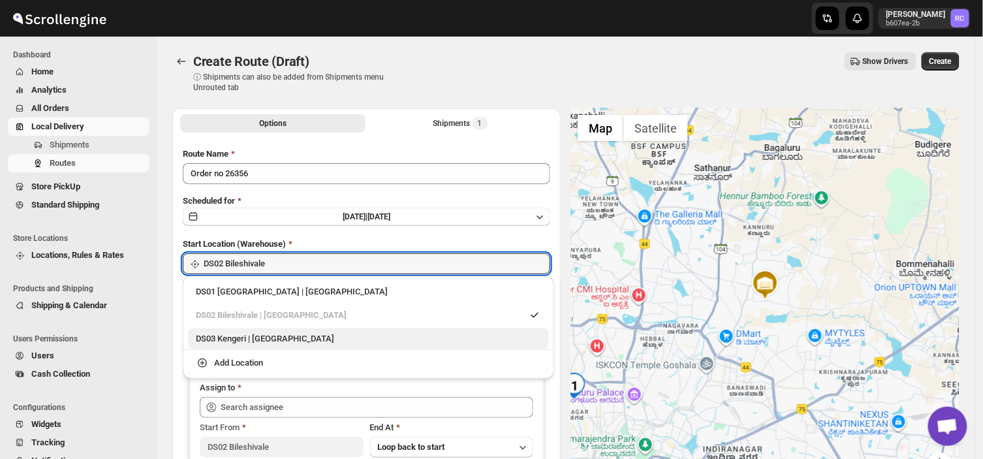
click at [210, 336] on div "DS03 Kengeri | [GEOGRAPHIC_DATA]" at bounding box center [368, 338] width 345 height 13
type input "DS03 Kengeri"
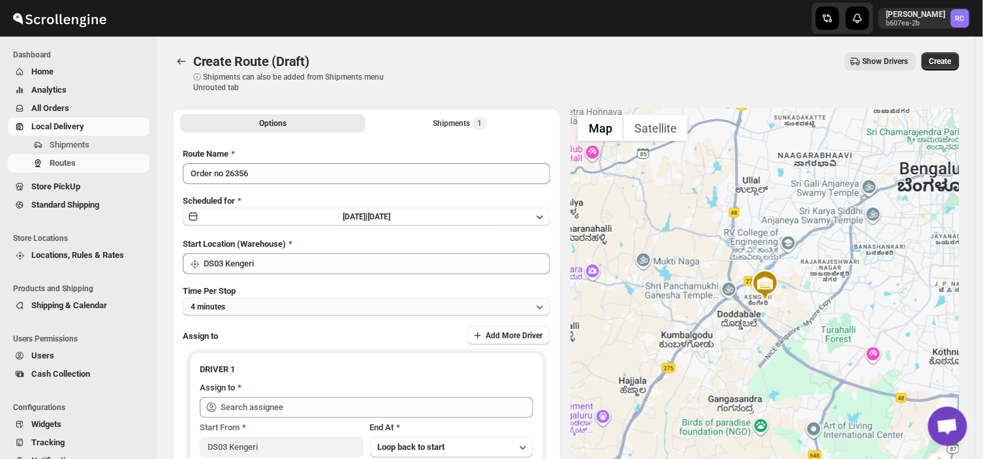
click at [255, 306] on button "4 minutes" at bounding box center [367, 307] width 368 height 18
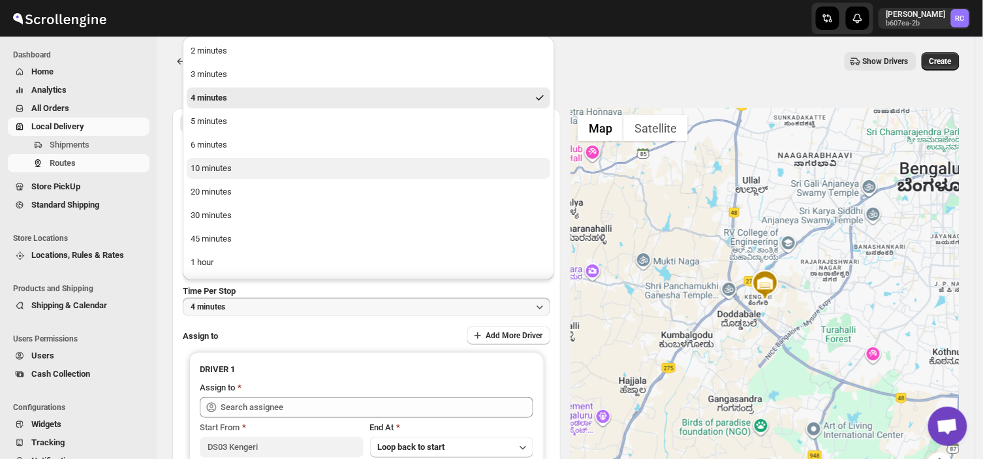
click at [227, 165] on div "10 minutes" at bounding box center [211, 168] width 41 height 13
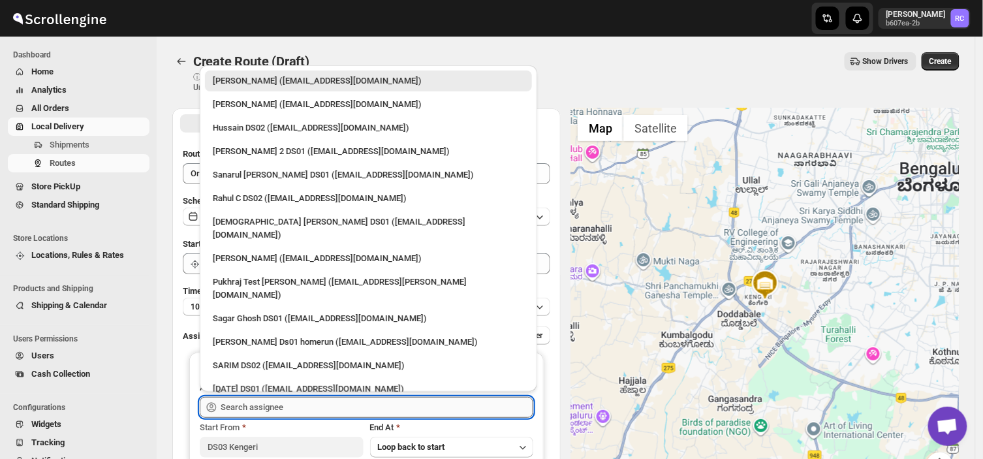
click at [293, 409] on input "text" at bounding box center [377, 407] width 313 height 21
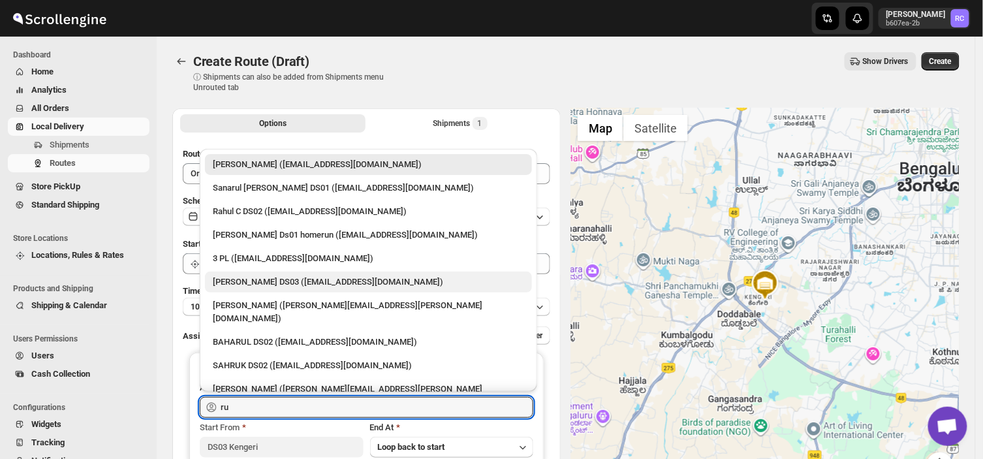
click at [269, 281] on div "[PERSON_NAME] DS03 ([EMAIL_ADDRESS][DOMAIN_NAME])" at bounding box center [368, 282] width 311 height 13
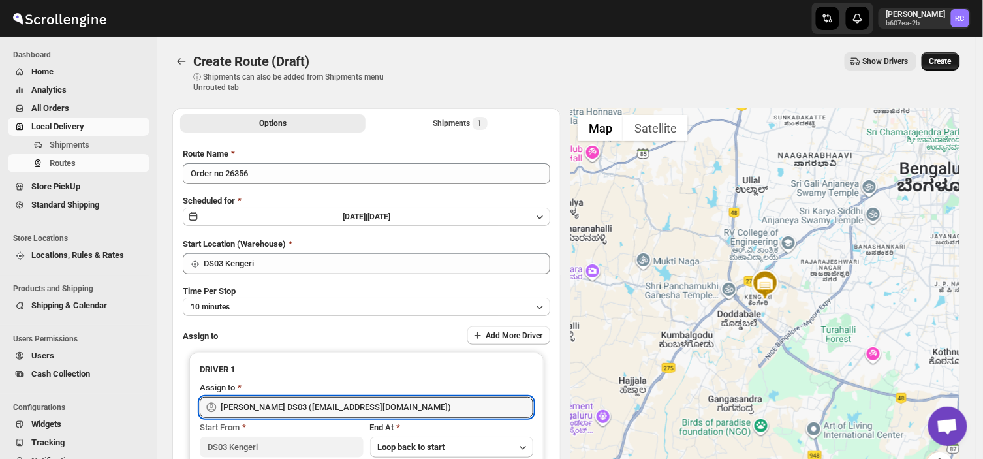
type input "[PERSON_NAME] DS03 ([EMAIL_ADDRESS][DOMAIN_NAME])"
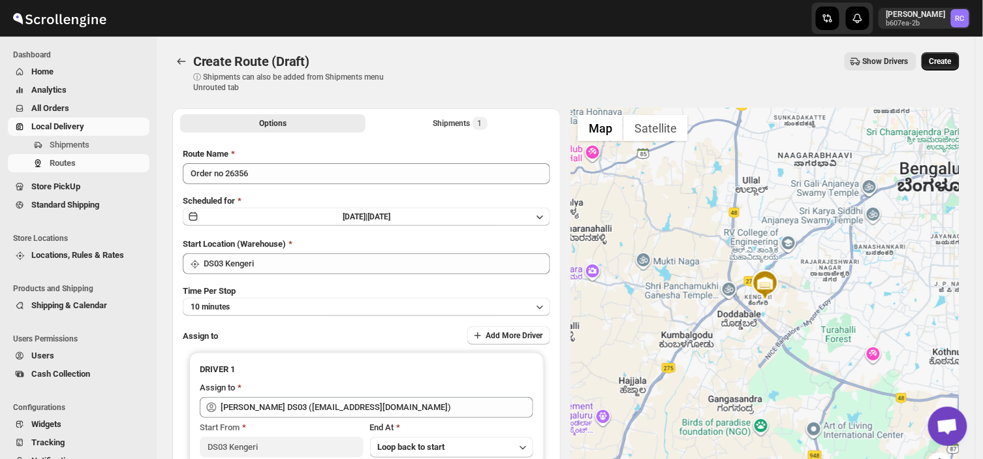
click at [949, 56] on span "Create" at bounding box center [941, 61] width 22 height 10
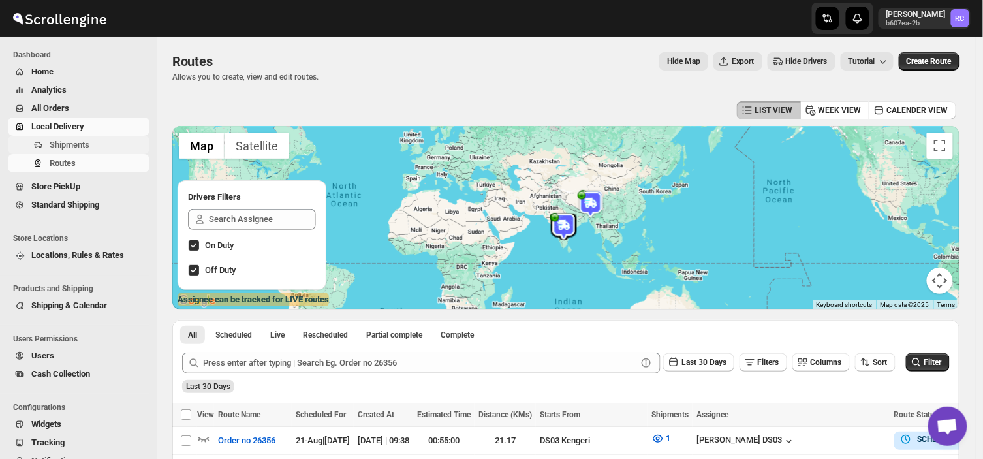
click at [87, 148] on span "Shipments" at bounding box center [70, 145] width 40 height 10
